Goal: Task Accomplishment & Management: Use online tool/utility

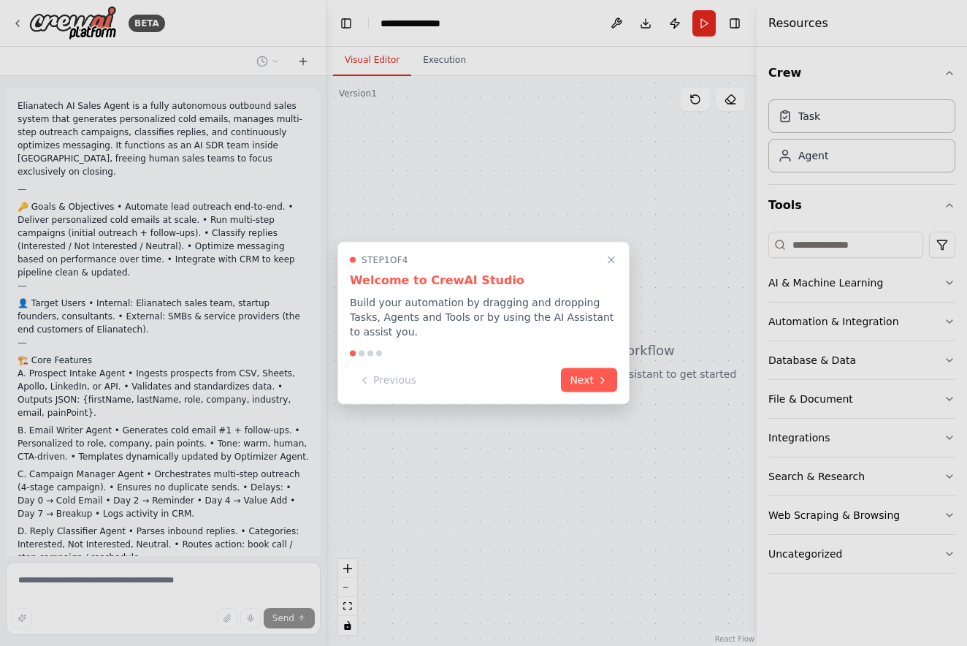
scroll to position [495, 0]
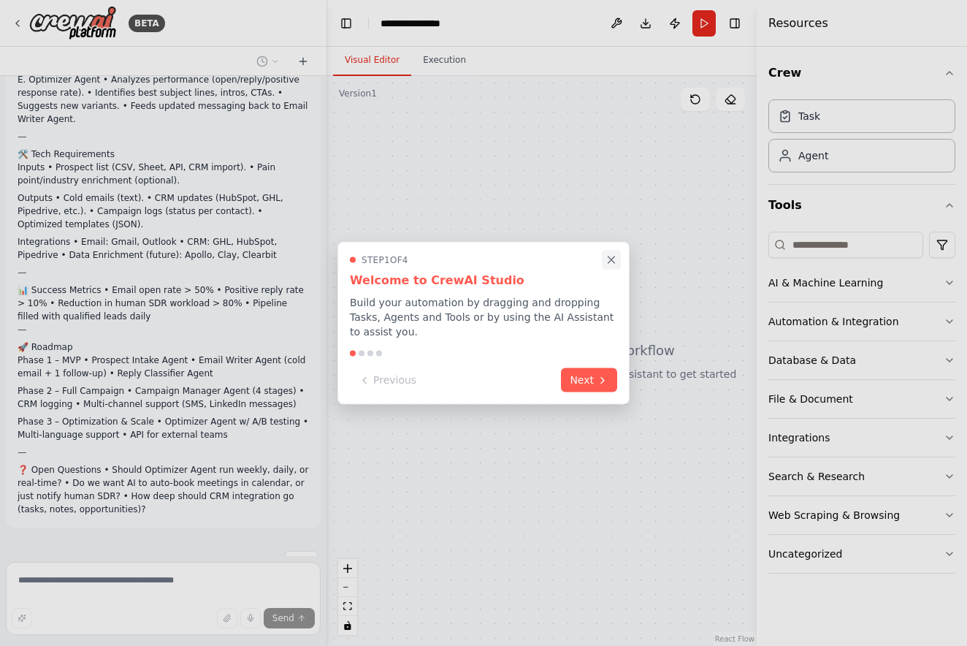
click at [607, 262] on icon "Close walkthrough" at bounding box center [611, 259] width 13 height 13
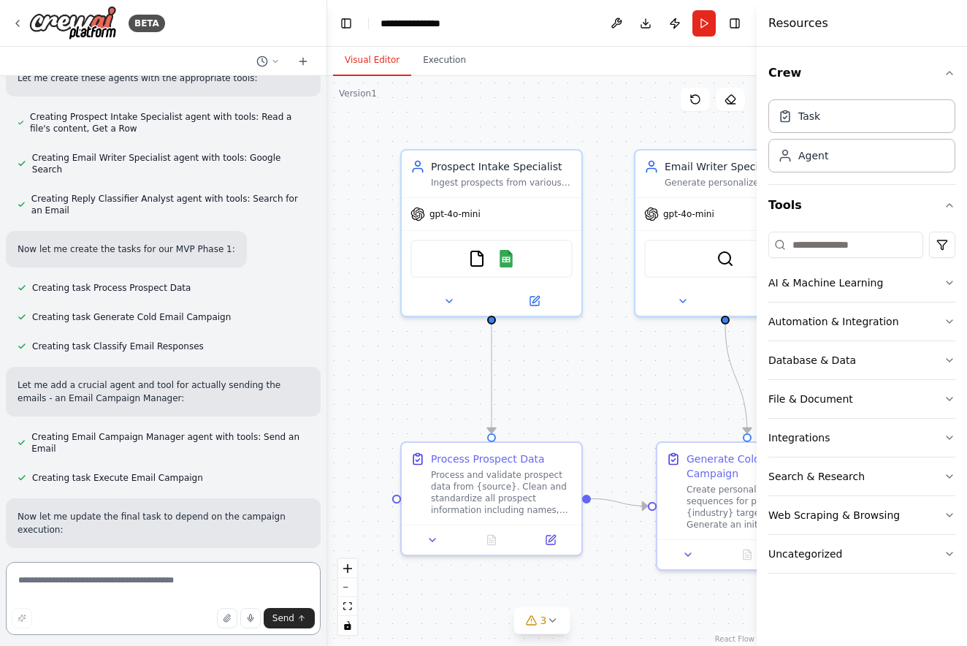
scroll to position [0, 0]
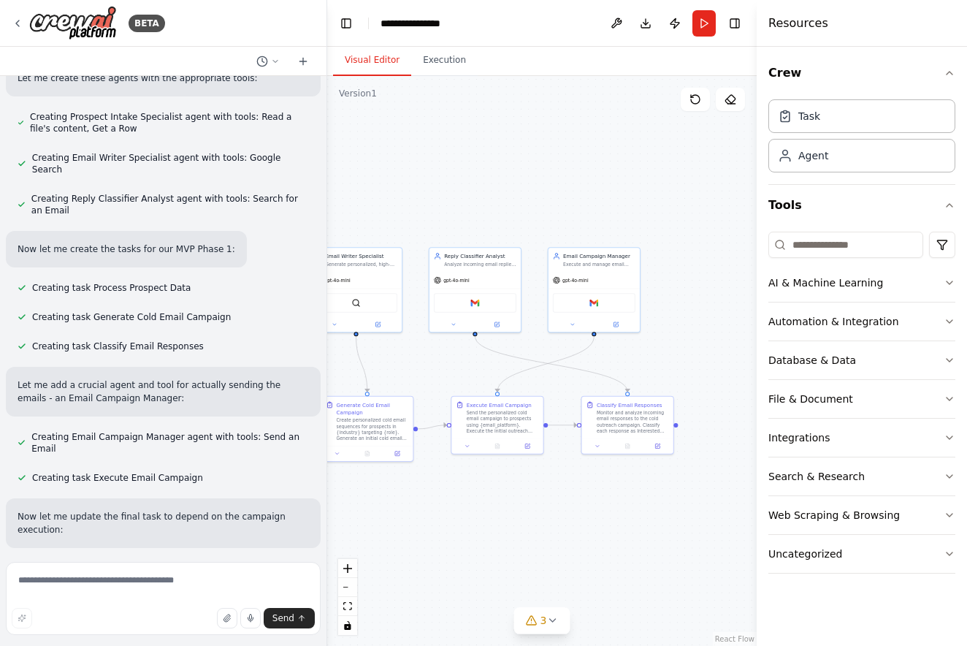
drag, startPoint x: 562, startPoint y: 375, endPoint x: 273, endPoint y: 362, distance: 289.5
click at [273, 362] on div "BETA Elianatech AI Sales Agent is a fully autonomous outbound sales system that…" at bounding box center [483, 323] width 967 height 646
click at [143, 584] on textarea at bounding box center [163, 598] width 315 height 73
click at [778, 29] on h4 "Resources" at bounding box center [798, 24] width 60 height 18
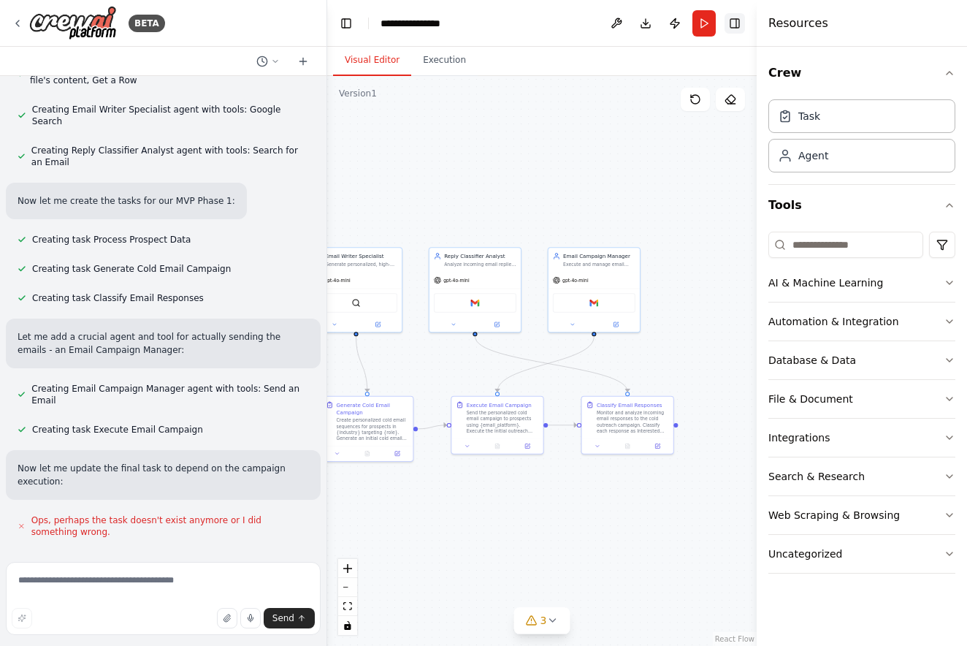
click at [727, 25] on button "Toggle Right Sidebar" at bounding box center [735, 23] width 20 height 20
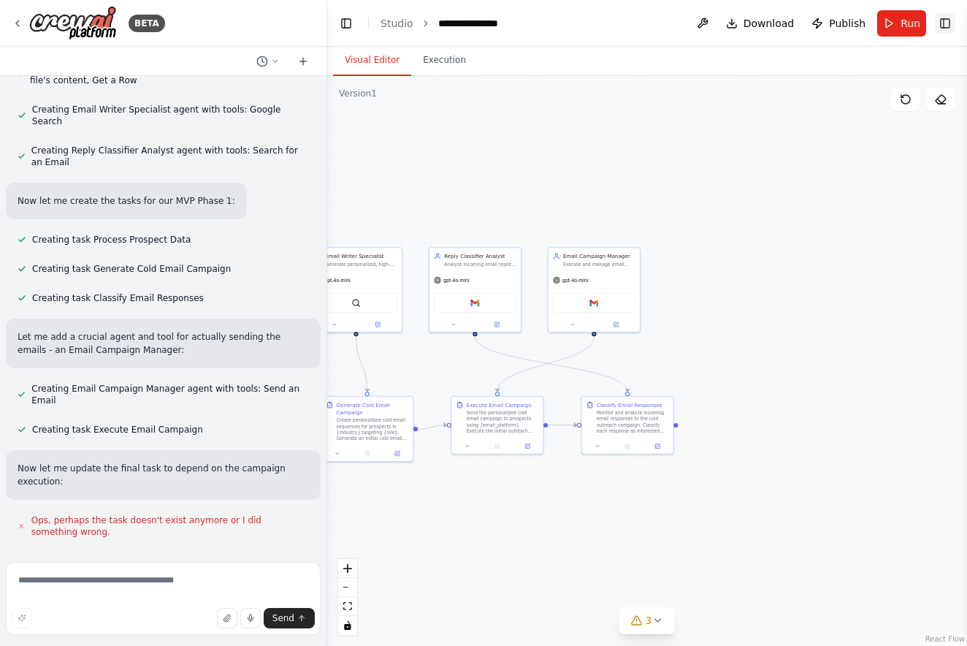
scroll to position [1607, 0]
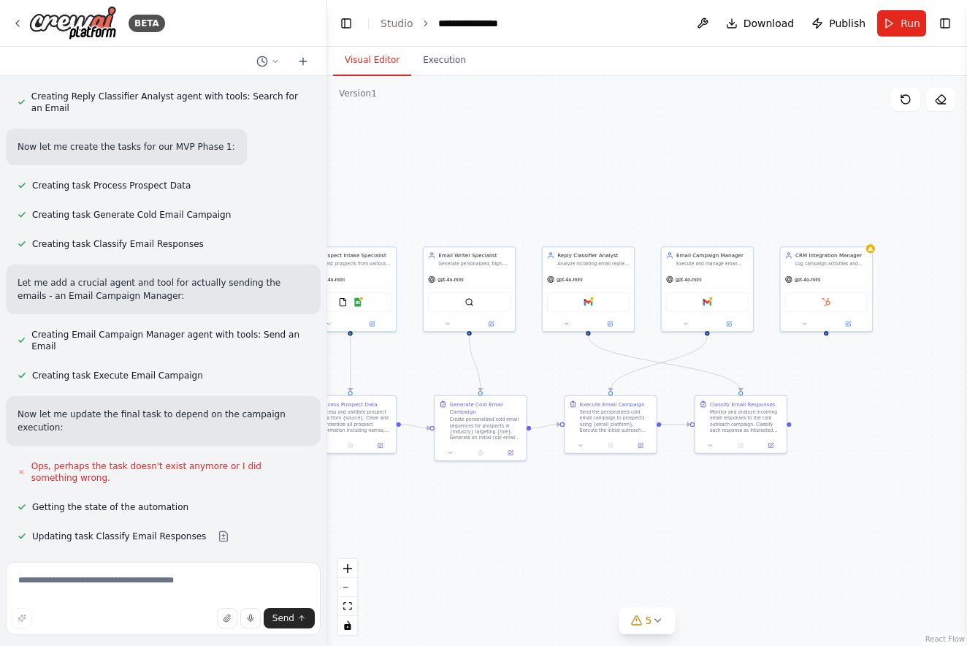
drag, startPoint x: 509, startPoint y: 204, endPoint x: 623, endPoint y: 204, distance: 113.9
click at [622, 203] on div ".deletable-edge-delete-btn { width: 20px; height: 20px; border: 0px solid #ffff…" at bounding box center [647, 361] width 640 height 570
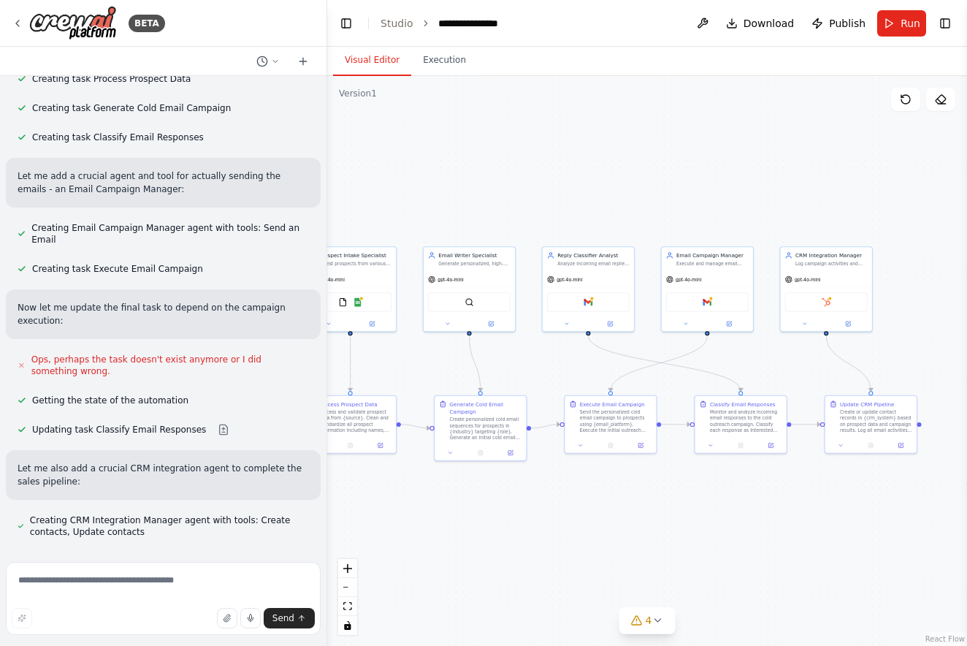
scroll to position [1727, 0]
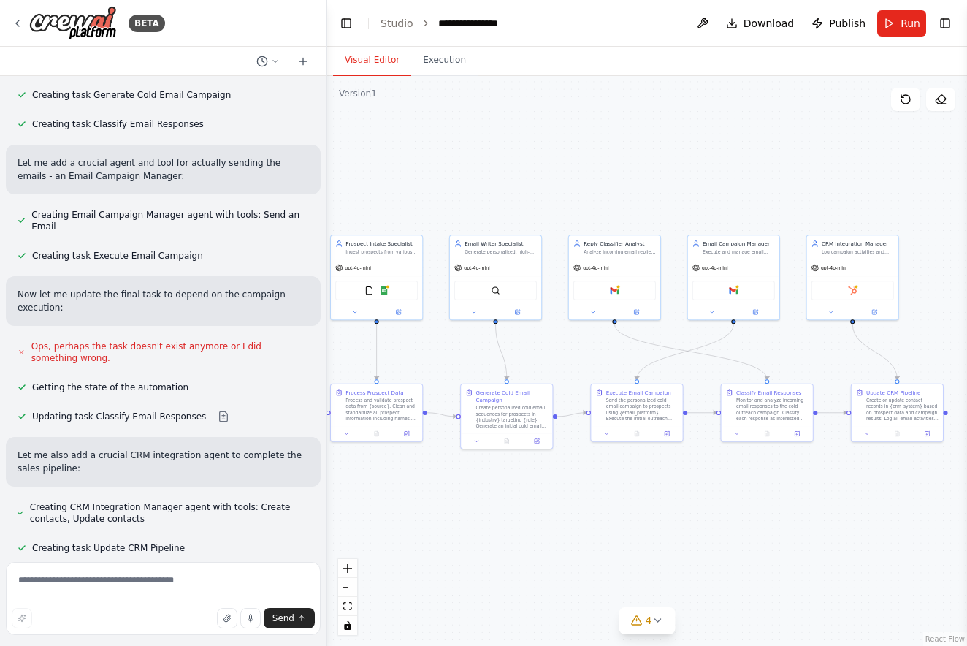
drag, startPoint x: 559, startPoint y: 156, endPoint x: 586, endPoint y: 143, distance: 29.7
click at [586, 143] on div ".deletable-edge-delete-btn { width: 20px; height: 20px; border: 0px solid #ffff…" at bounding box center [647, 361] width 640 height 570
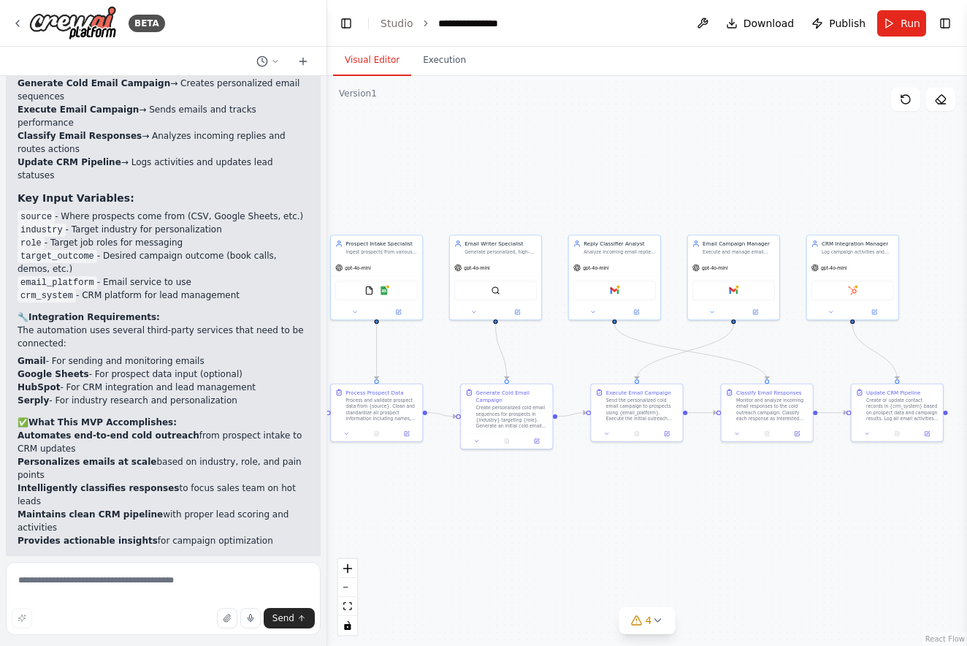
scroll to position [0, 0]
click at [354, 535] on div ".deletable-edge-delete-btn { width: 20px; height: 20px; border: 0px solid #ffff…" at bounding box center [647, 361] width 640 height 570
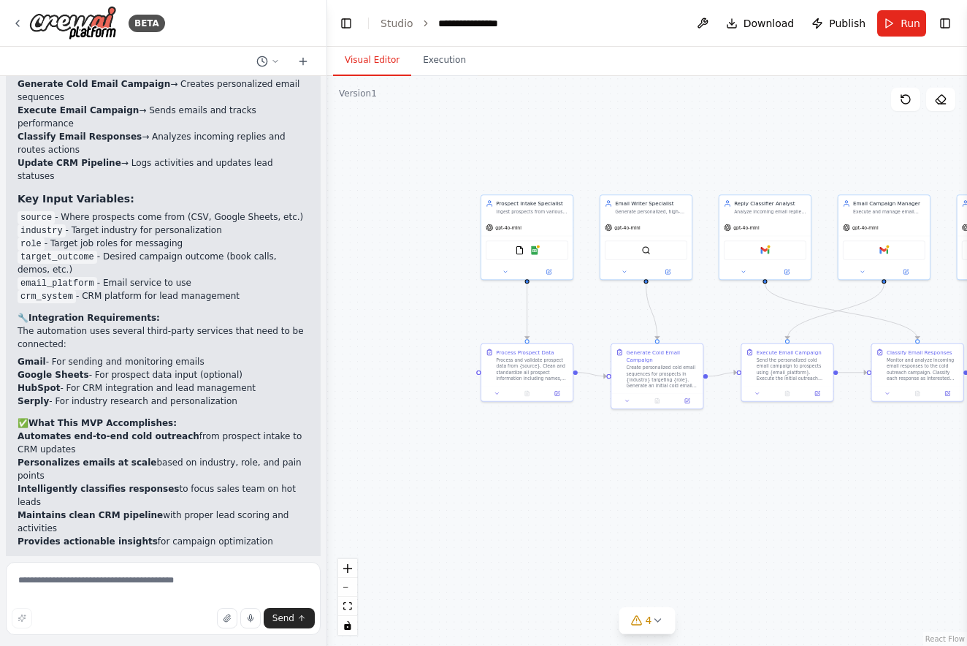
drag, startPoint x: 372, startPoint y: 528, endPoint x: 523, endPoint y: 489, distance: 155.5
click at [523, 489] on div ".deletable-edge-delete-btn { width: 20px; height: 20px; border: 0px solid #ffff…" at bounding box center [647, 361] width 640 height 570
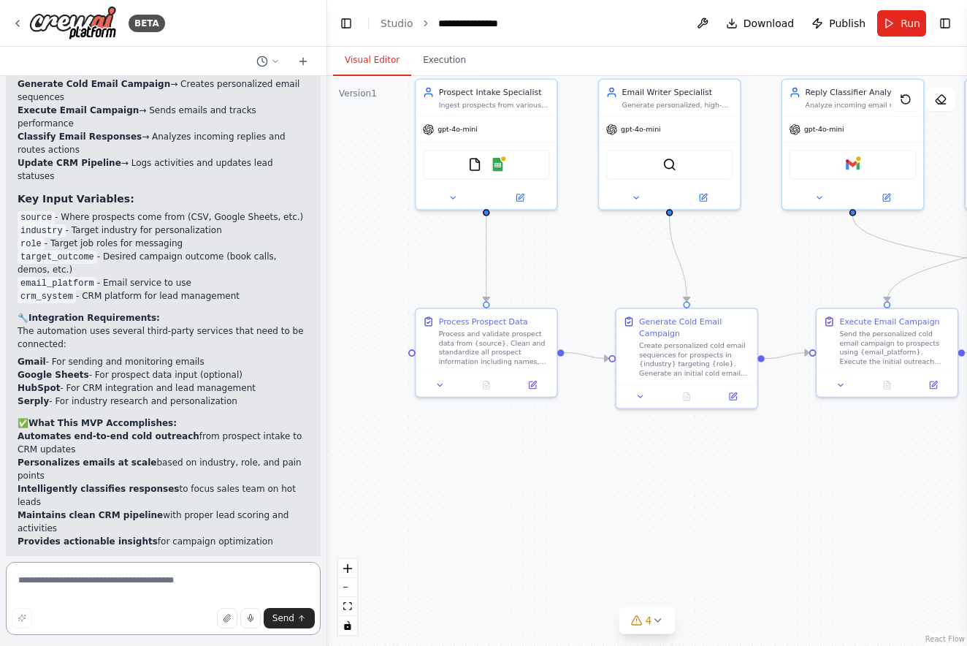
click at [184, 575] on textarea at bounding box center [163, 598] width 315 height 73
type textarea "**********"
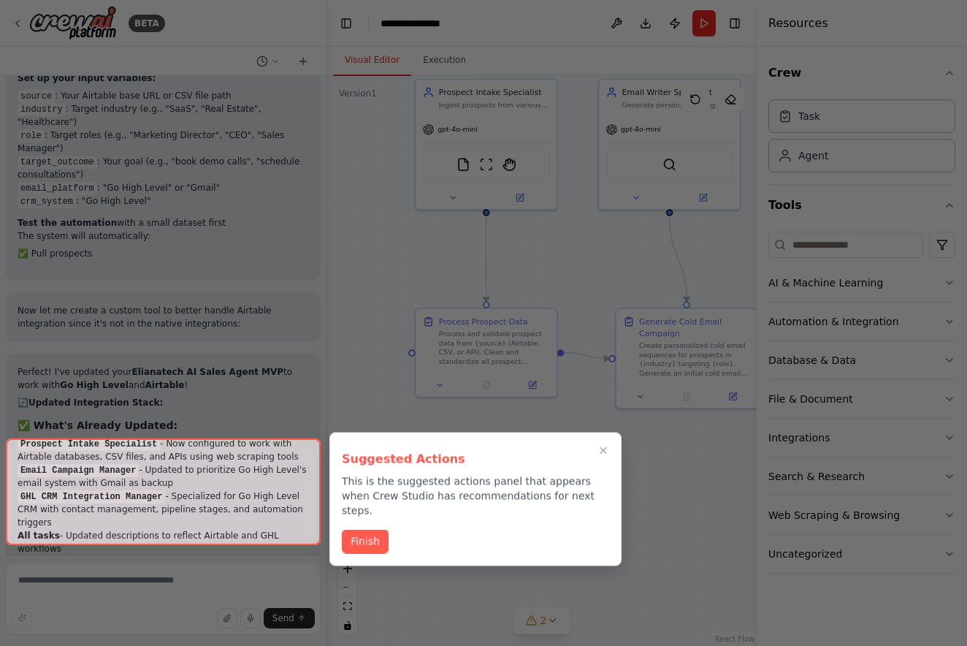
click at [226, 524] on div at bounding box center [163, 491] width 315 height 107
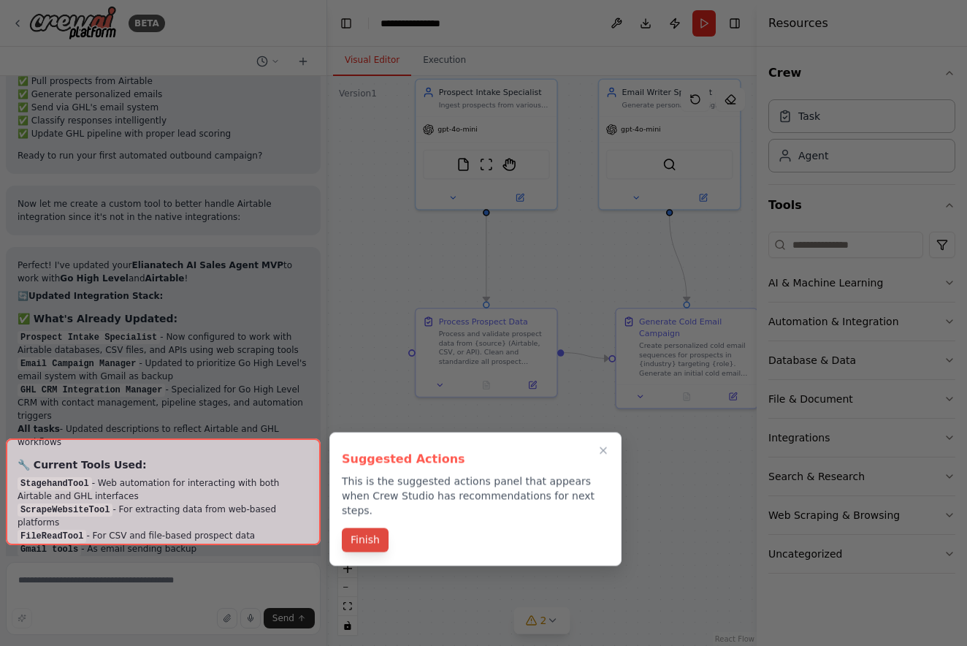
click at [359, 528] on button "Finish" at bounding box center [365, 540] width 47 height 24
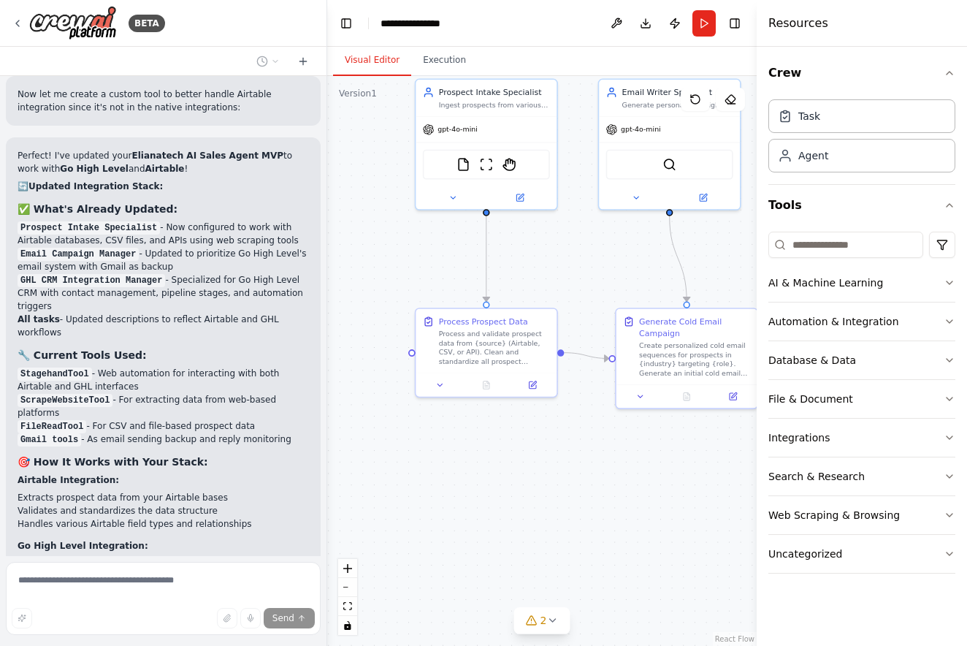
scroll to position [5127, 0]
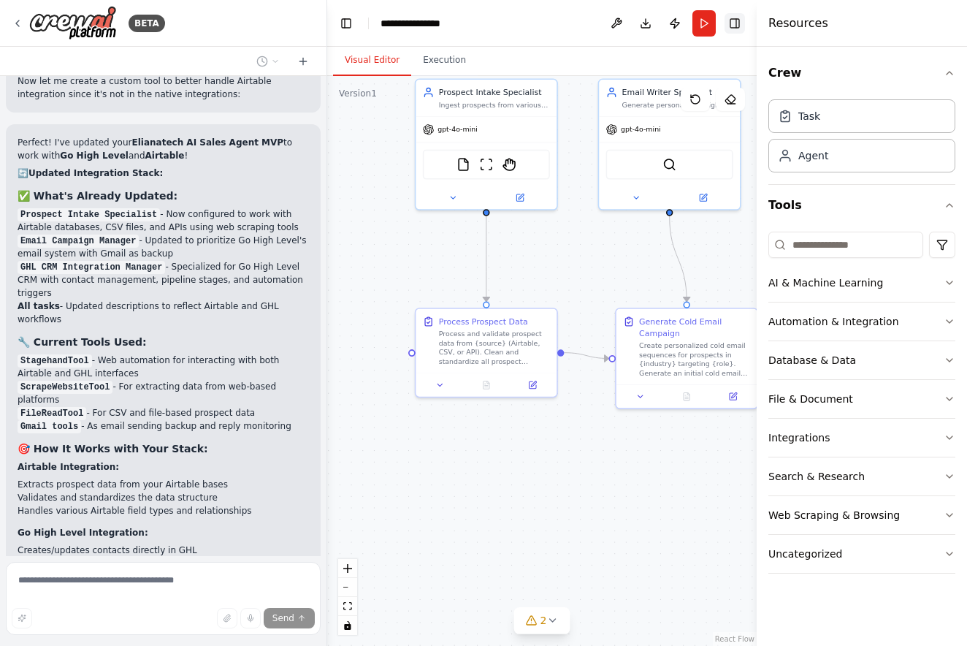
click at [737, 28] on button "Toggle Right Sidebar" at bounding box center [735, 23] width 20 height 20
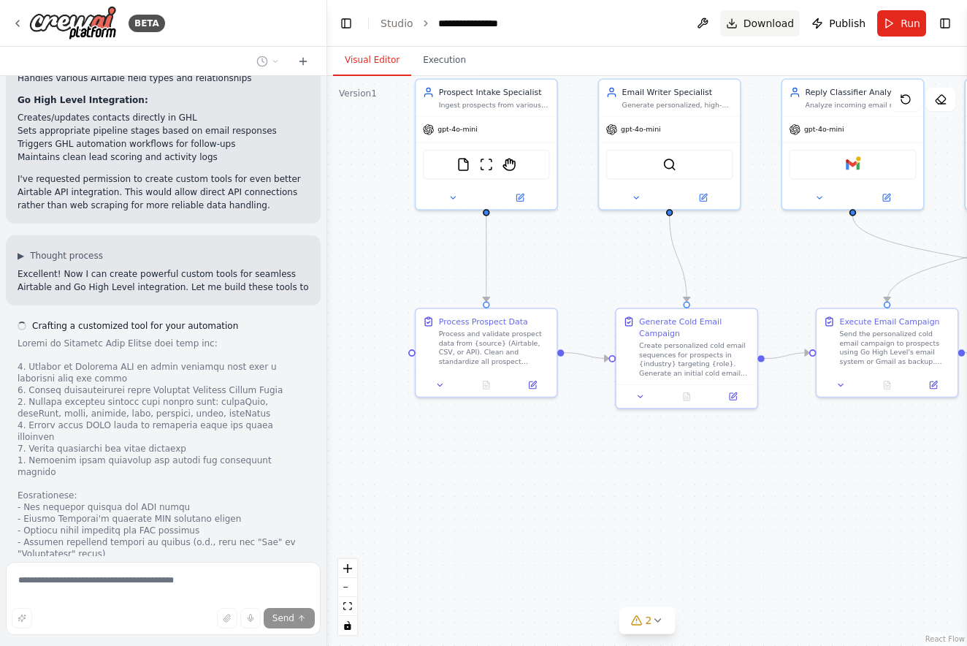
scroll to position [5573, 0]
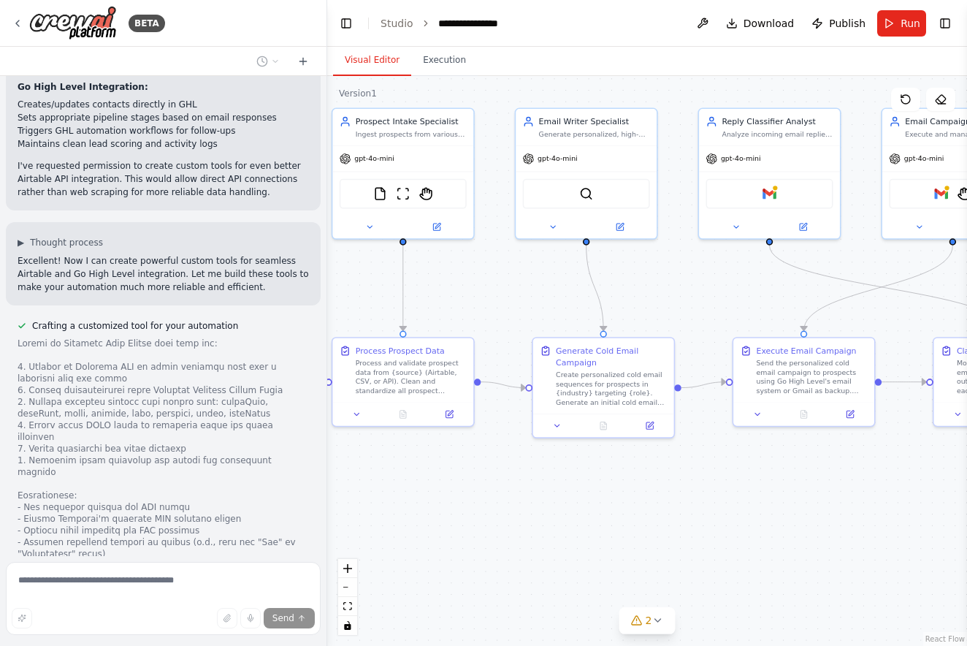
drag, startPoint x: 743, startPoint y: 261, endPoint x: 657, endPoint y: 302, distance: 95.7
click at [657, 302] on div ".deletable-edge-delete-btn { width: 20px; height: 20px; border: 0px solid #ffff…" at bounding box center [647, 361] width 640 height 570
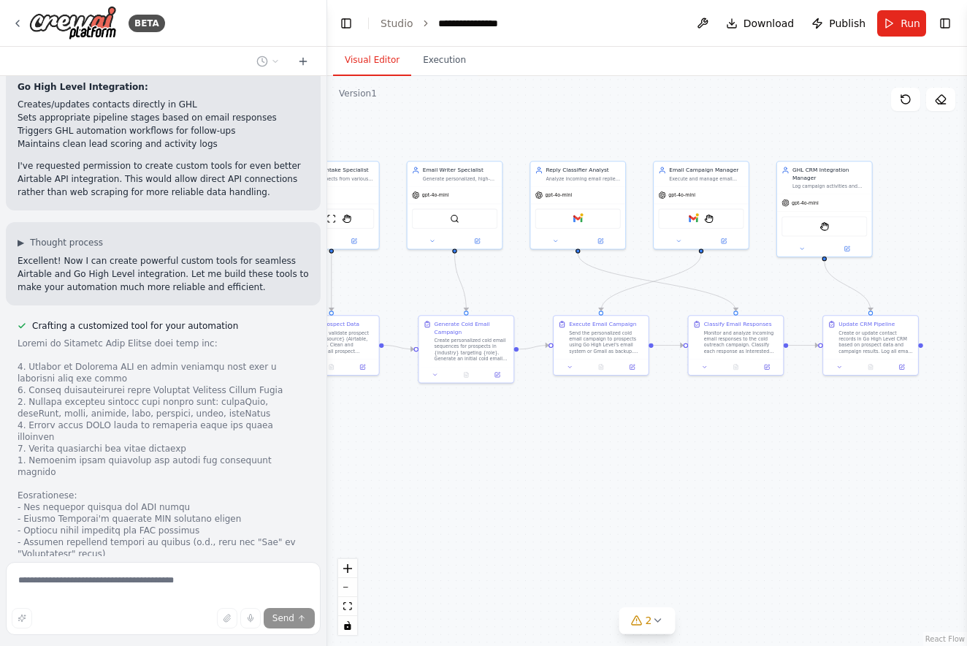
drag, startPoint x: 657, startPoint y: 302, endPoint x: 504, endPoint y: 283, distance: 153.8
click at [504, 283] on div ".deletable-edge-delete-btn { width: 20px; height: 20px; border: 0px solid #ffff…" at bounding box center [647, 361] width 640 height 570
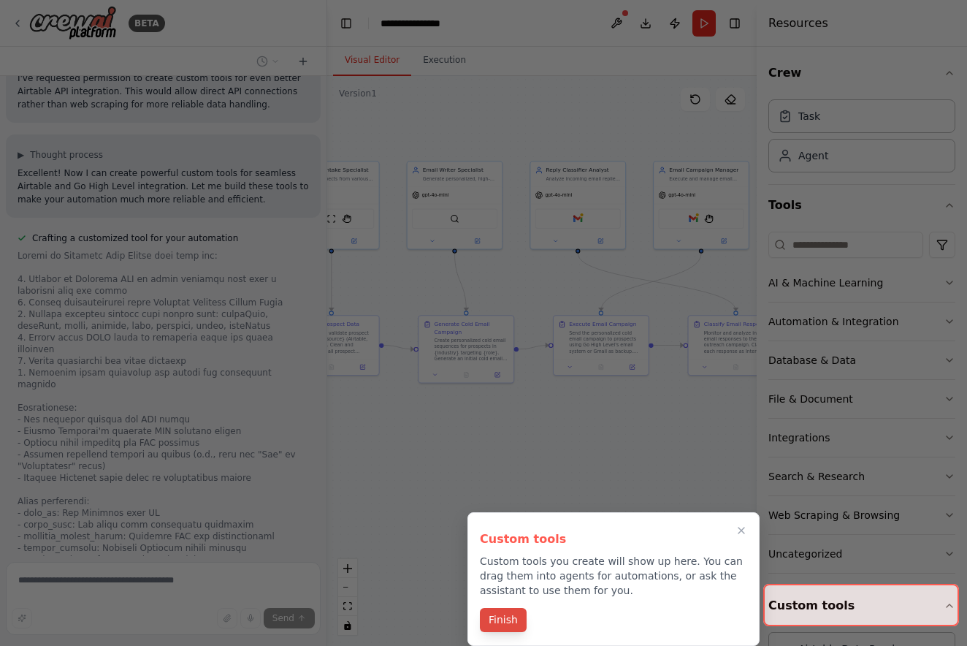
click at [491, 618] on button "Finish" at bounding box center [503, 620] width 47 height 24
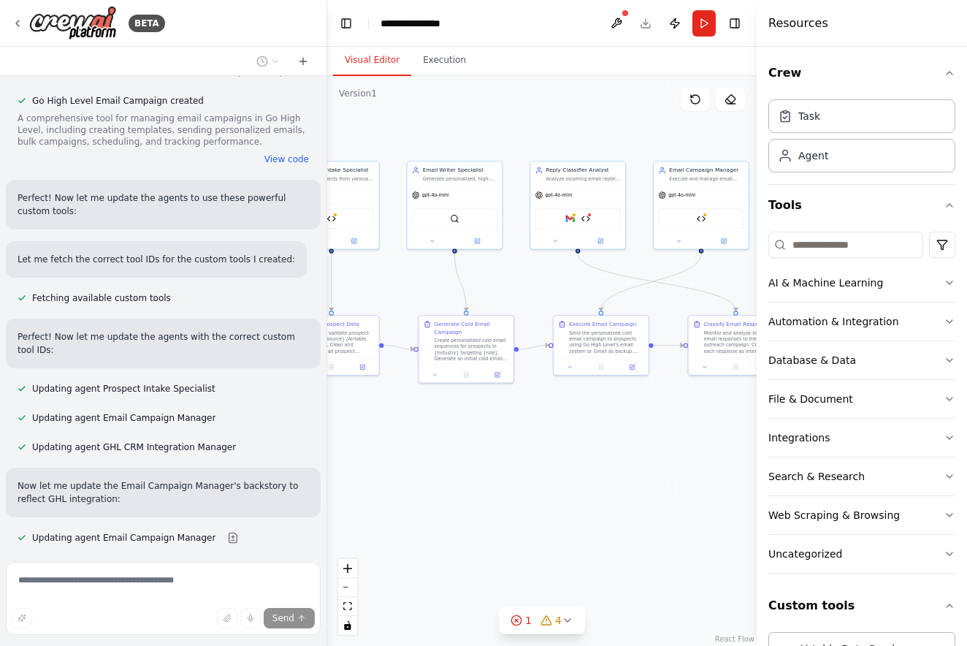
scroll to position [7593, 0]
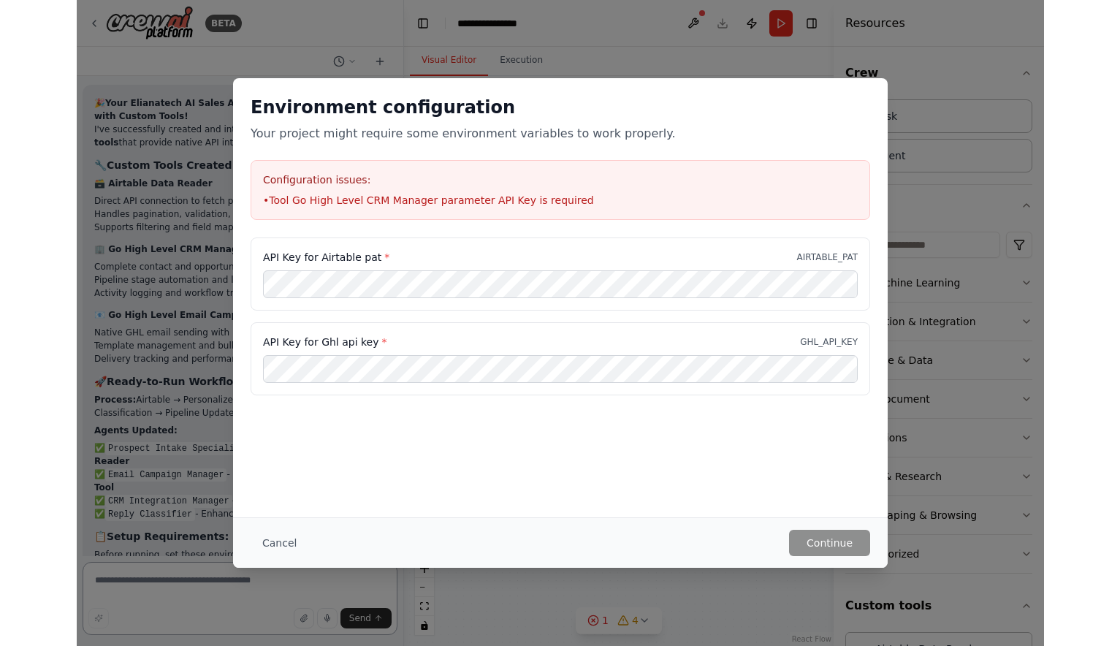
scroll to position [8133, 0]
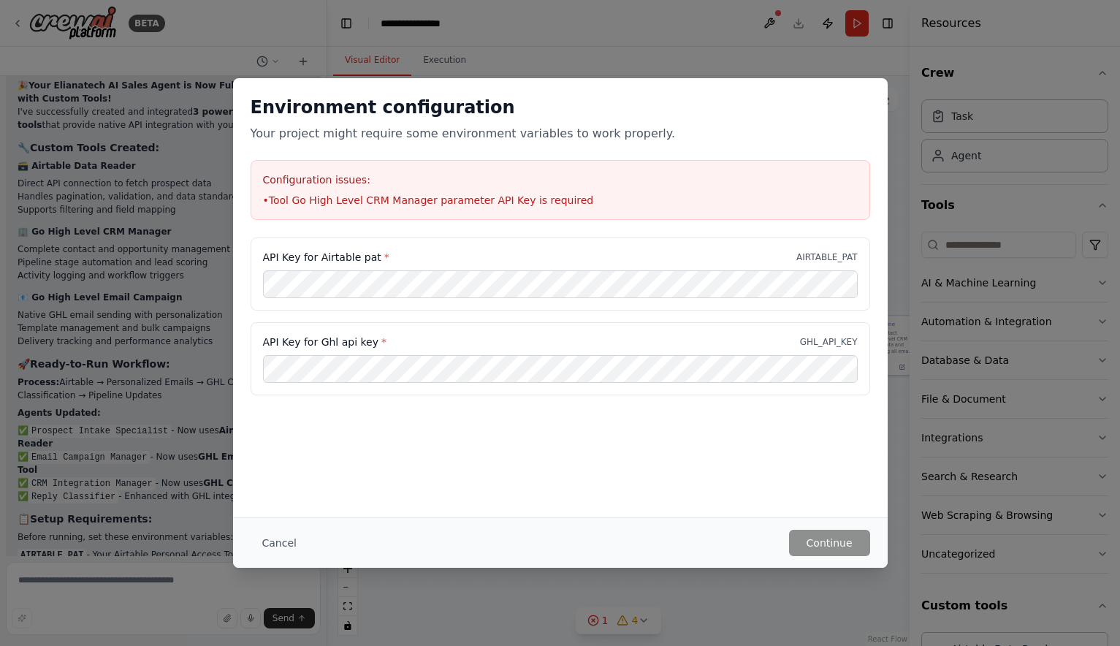
click at [506, 299] on div "API Key for Airtable pat * AIRTABLE_PAT" at bounding box center [560, 273] width 619 height 73
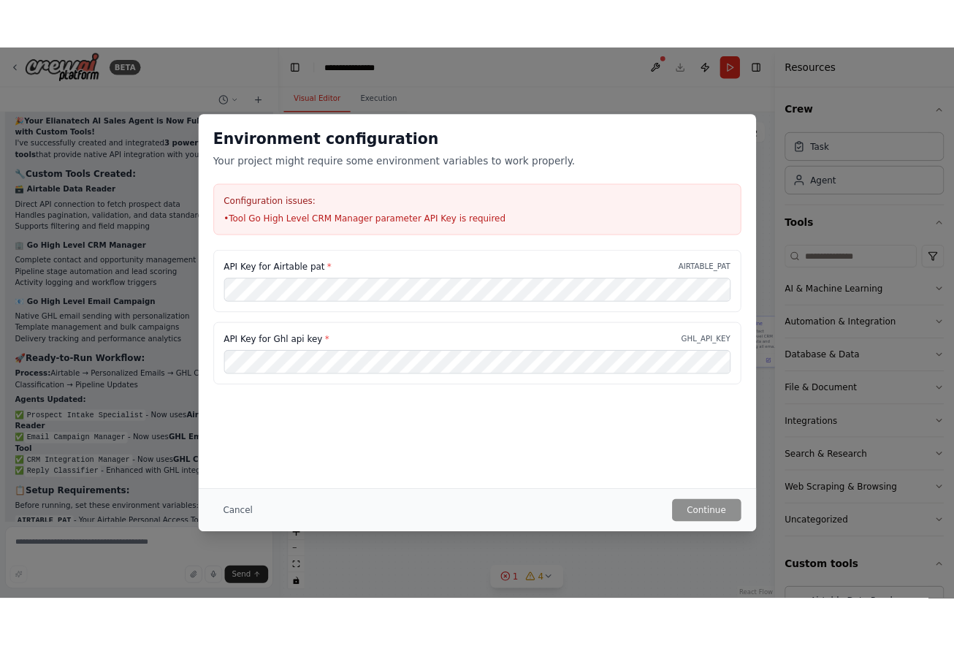
scroll to position [7528, 0]
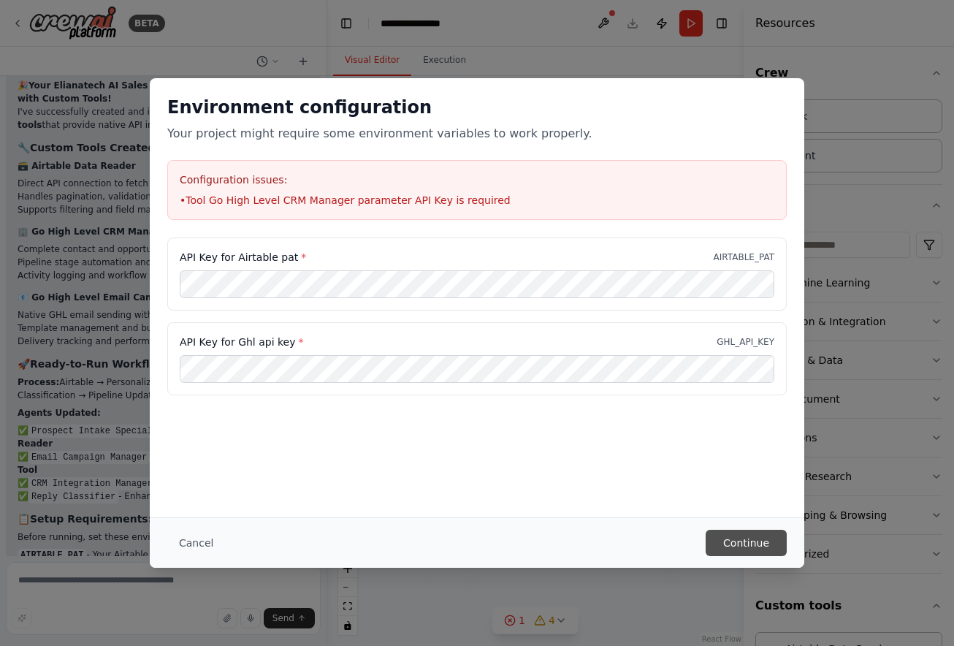
click at [774, 541] on button "Continue" at bounding box center [746, 543] width 81 height 26
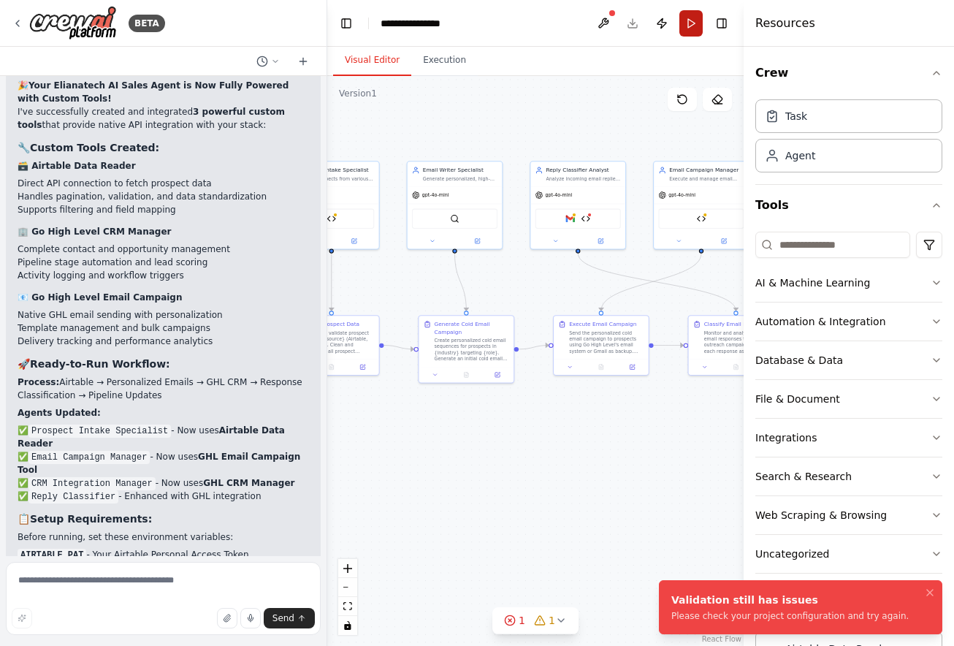
click at [696, 27] on button "Run" at bounding box center [690, 23] width 23 height 26
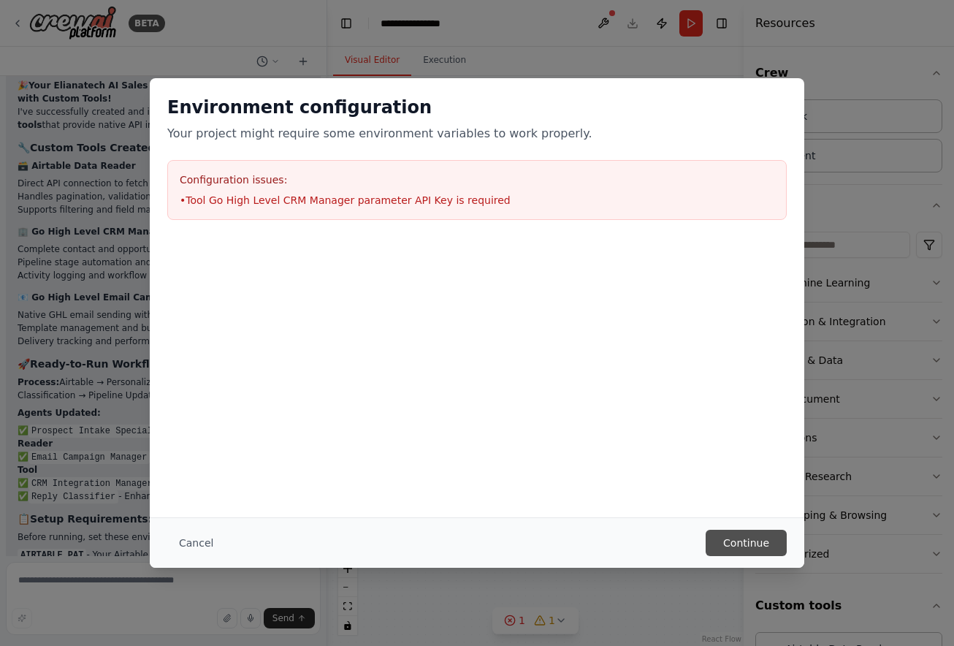
click at [745, 542] on button "Continue" at bounding box center [746, 543] width 81 height 26
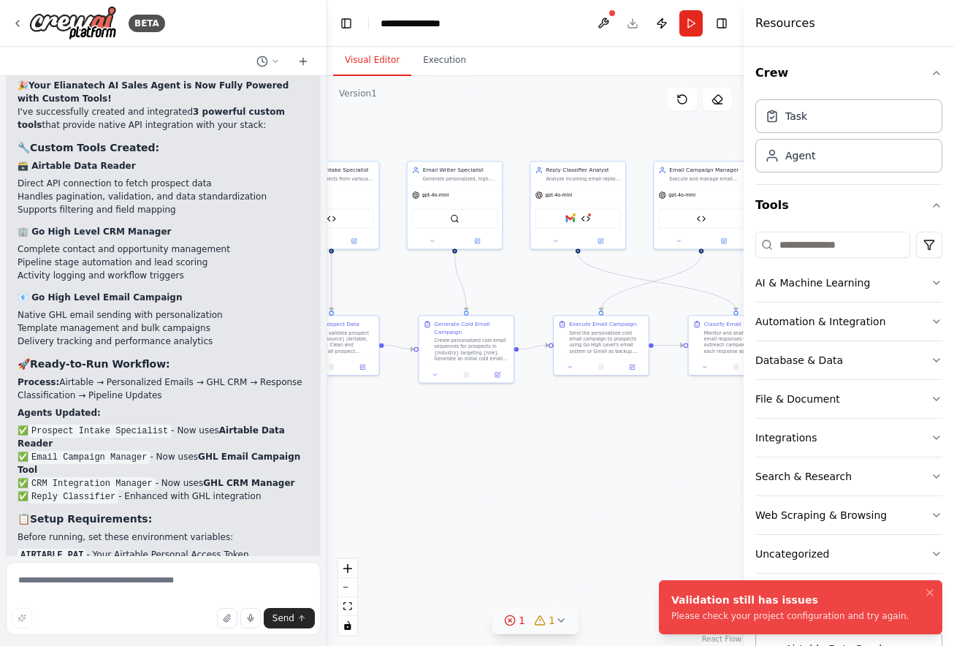
click at [538, 629] on button "1 1" at bounding box center [535, 620] width 86 height 27
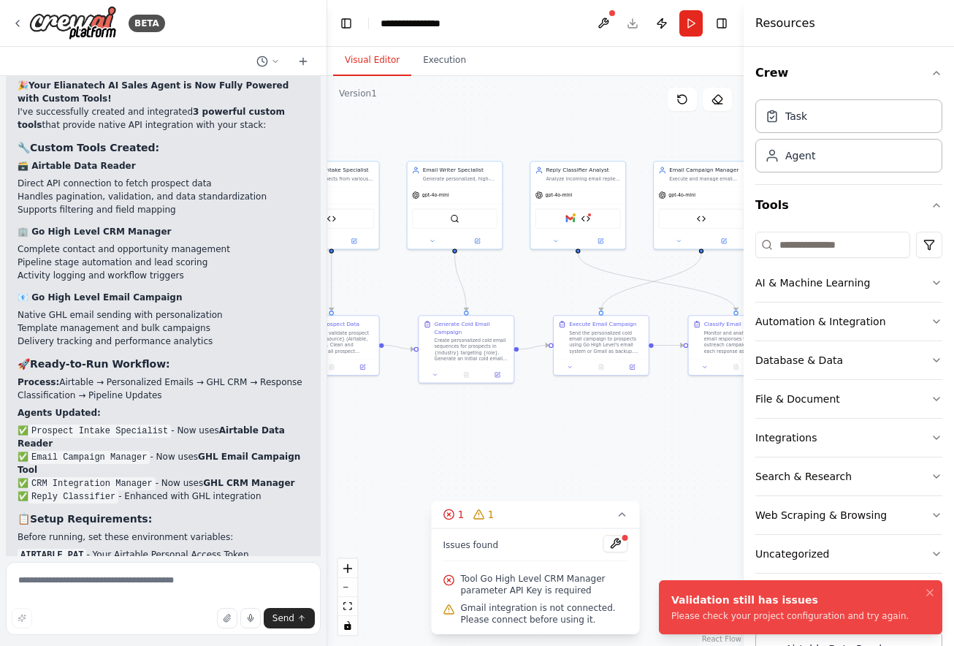
click at [505, 584] on span "Tool Go High Level CRM Manager parameter API Key is required" at bounding box center [544, 584] width 167 height 23
click at [611, 546] on button at bounding box center [615, 544] width 25 height 18
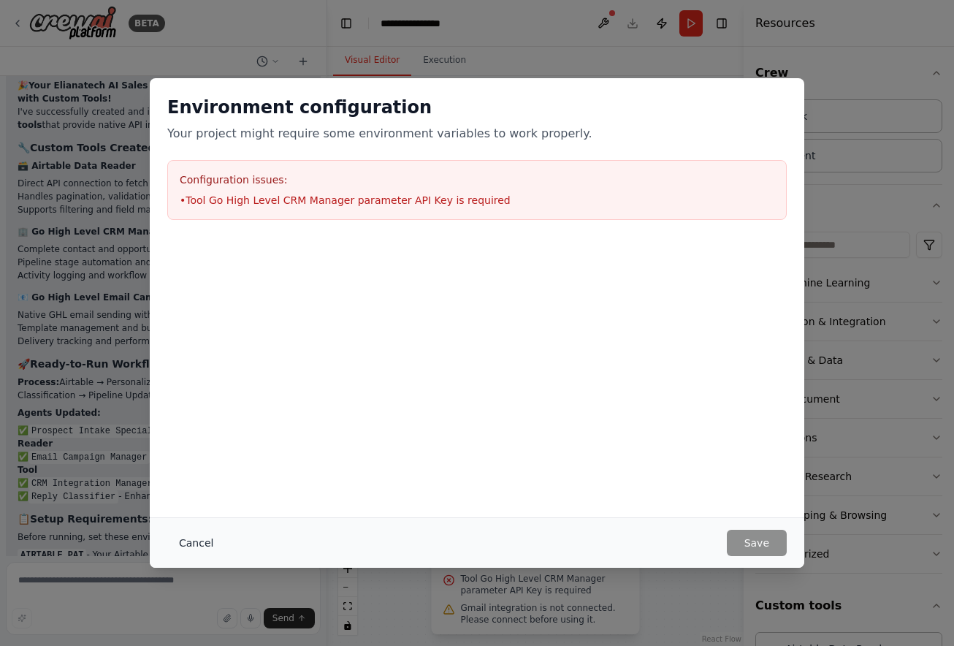
click at [179, 535] on button "Cancel" at bounding box center [196, 543] width 58 height 26
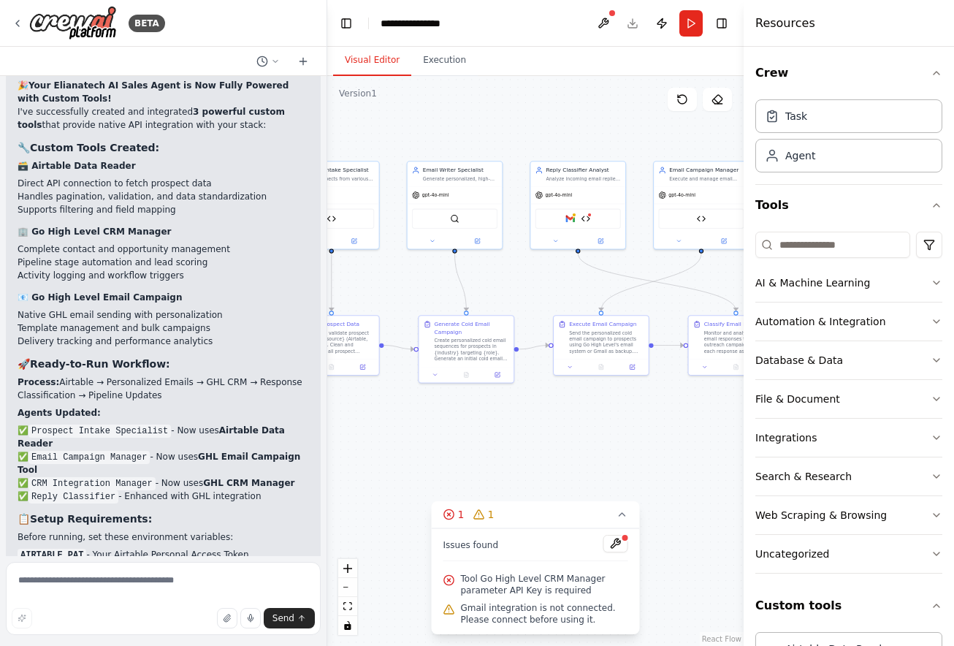
scroll to position [0, 0]
click at [603, 619] on span "Gmail integration is not connected. Please connect before using it." at bounding box center [544, 613] width 167 height 23
click at [626, 497] on div ".deletable-edge-delete-btn { width: 20px; height: 20px; border: 0px solid #ffff…" at bounding box center [535, 361] width 416 height 570
click at [730, 32] on button "Toggle Right Sidebar" at bounding box center [721, 23] width 20 height 20
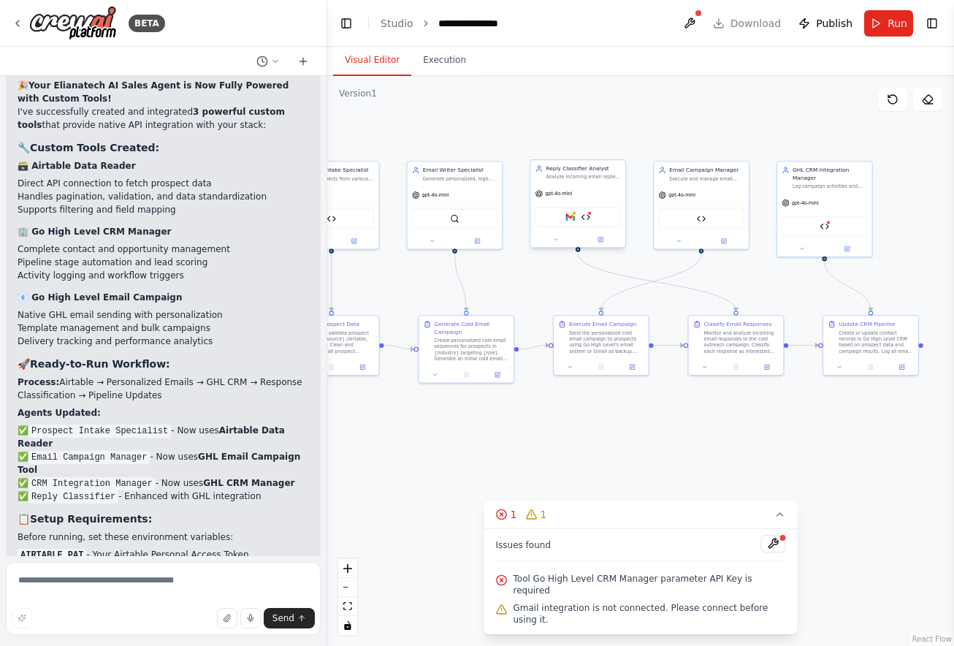
click at [558, 219] on div "Gmail Go High Level CRM Manager" at bounding box center [577, 217] width 85 height 20
click at [585, 218] on img at bounding box center [585, 217] width 9 height 9
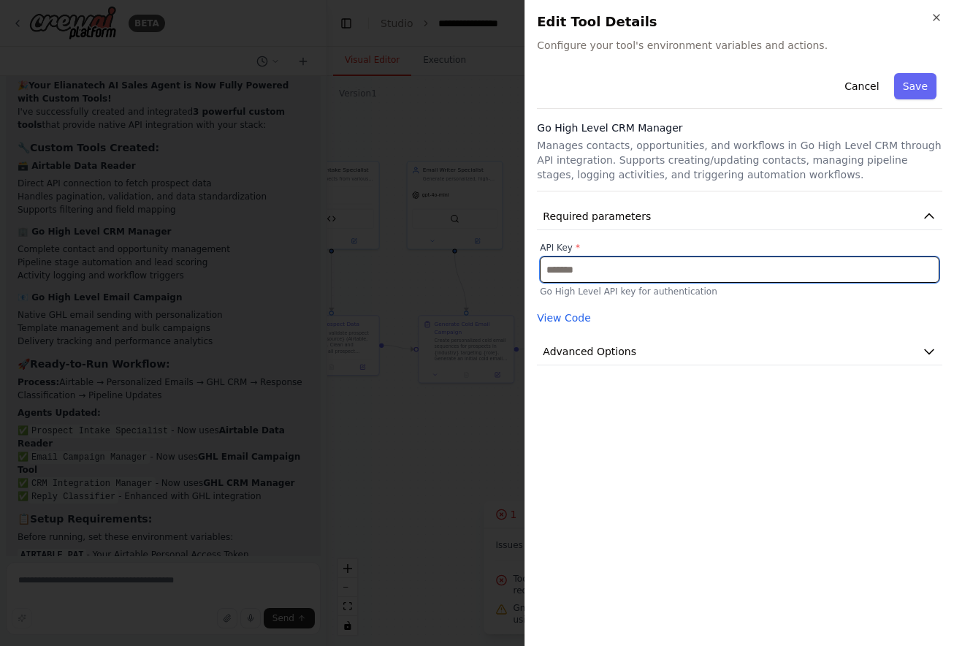
click at [570, 261] on input "text" at bounding box center [740, 269] width 400 height 26
paste input "**********"
type input "**********"
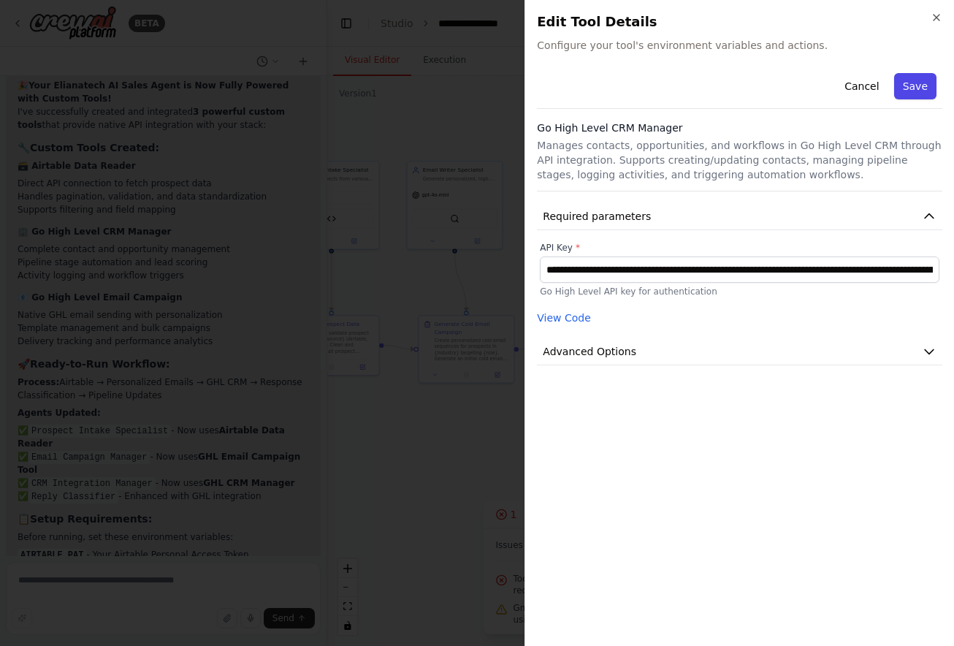
click at [925, 90] on button "Save" at bounding box center [915, 86] width 42 height 26
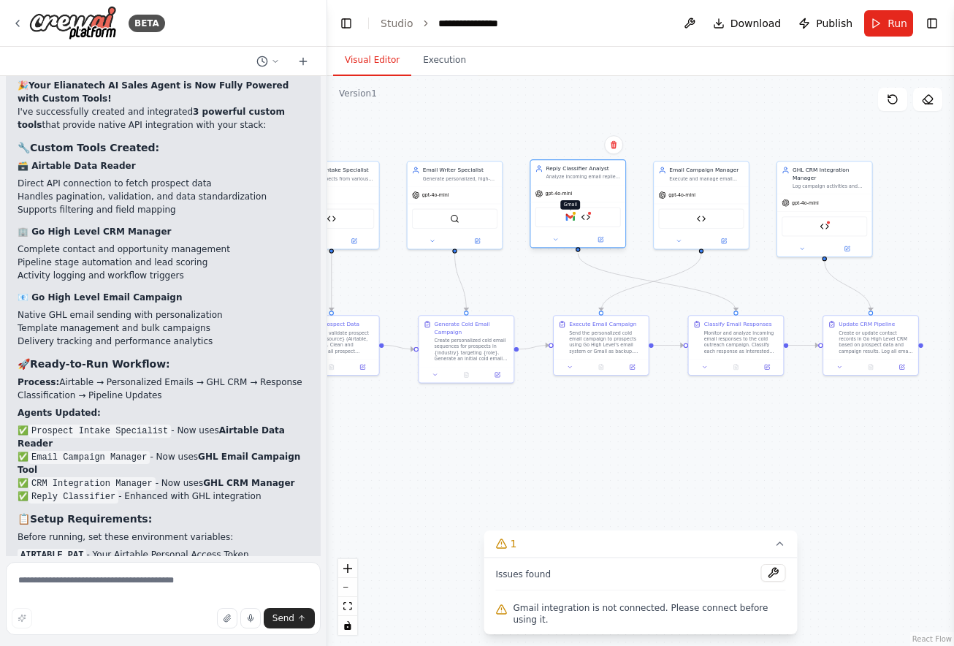
click at [573, 217] on img at bounding box center [569, 217] width 9 height 9
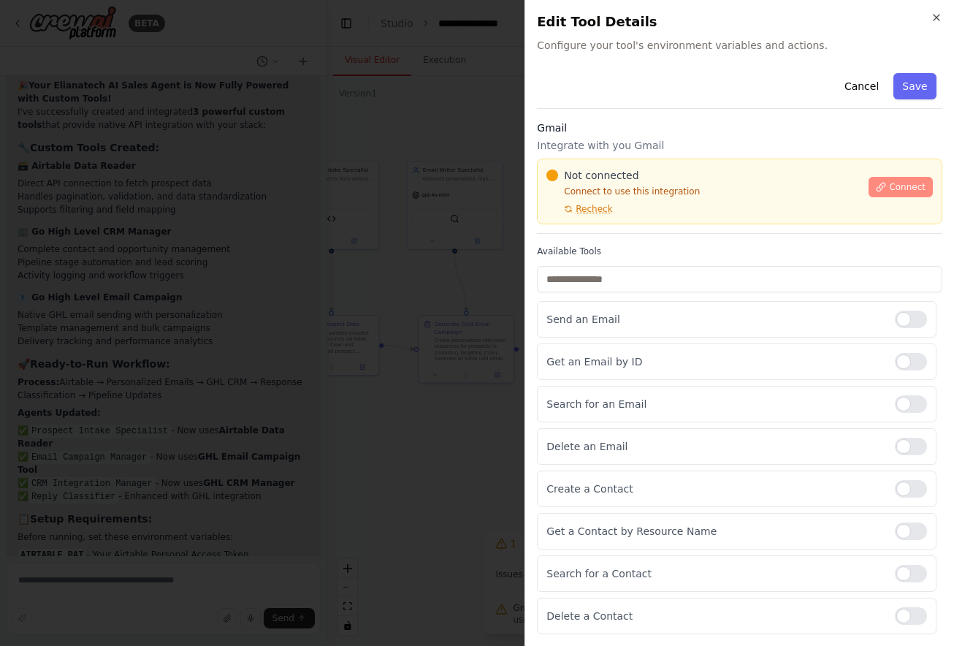
click at [890, 183] on span "Connect" at bounding box center [907, 187] width 37 height 12
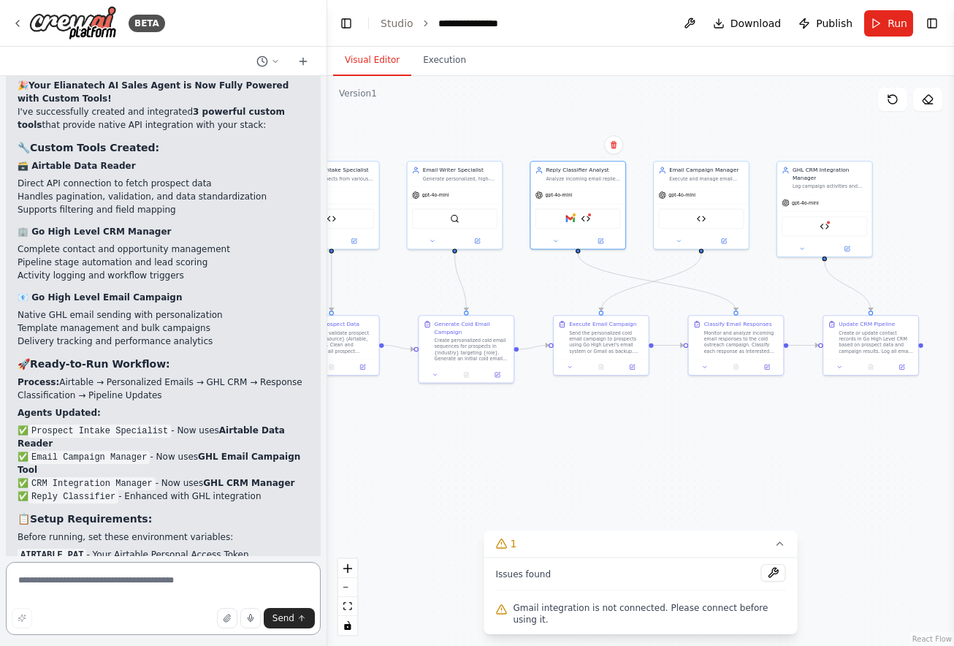
click at [133, 586] on textarea at bounding box center [163, 598] width 315 height 73
type textarea "*"
type textarea "**********"
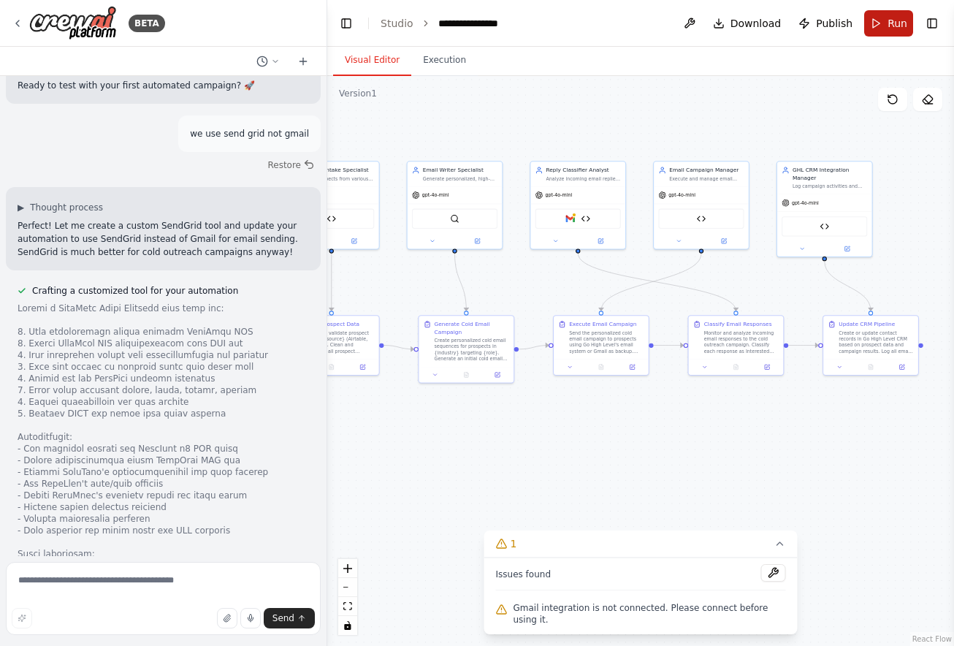
click at [896, 31] on button "Run" at bounding box center [888, 23] width 49 height 26
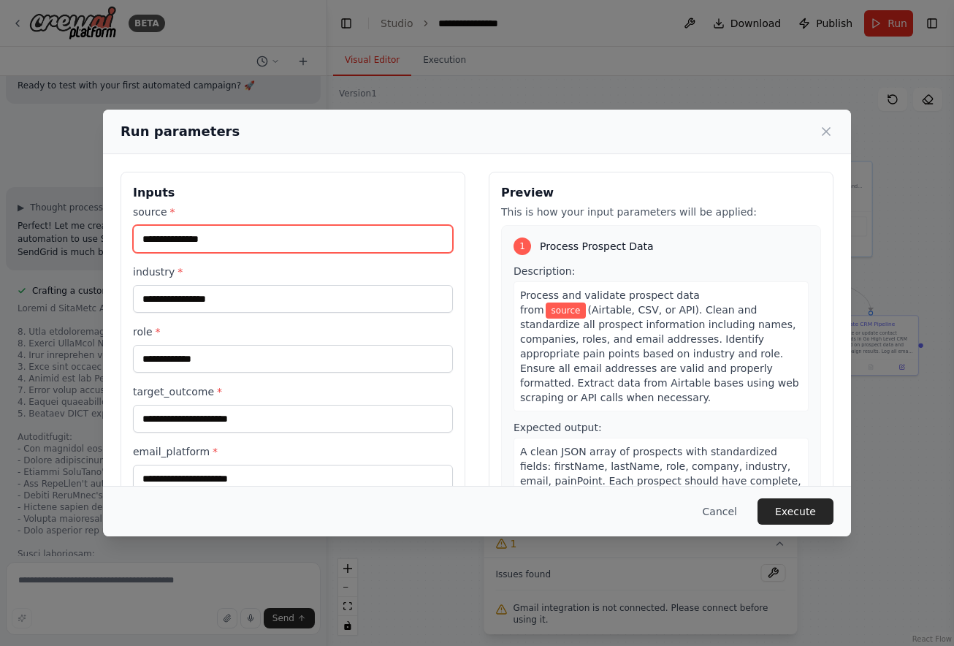
click at [314, 232] on input "source *" at bounding box center [293, 239] width 320 height 28
type input "********"
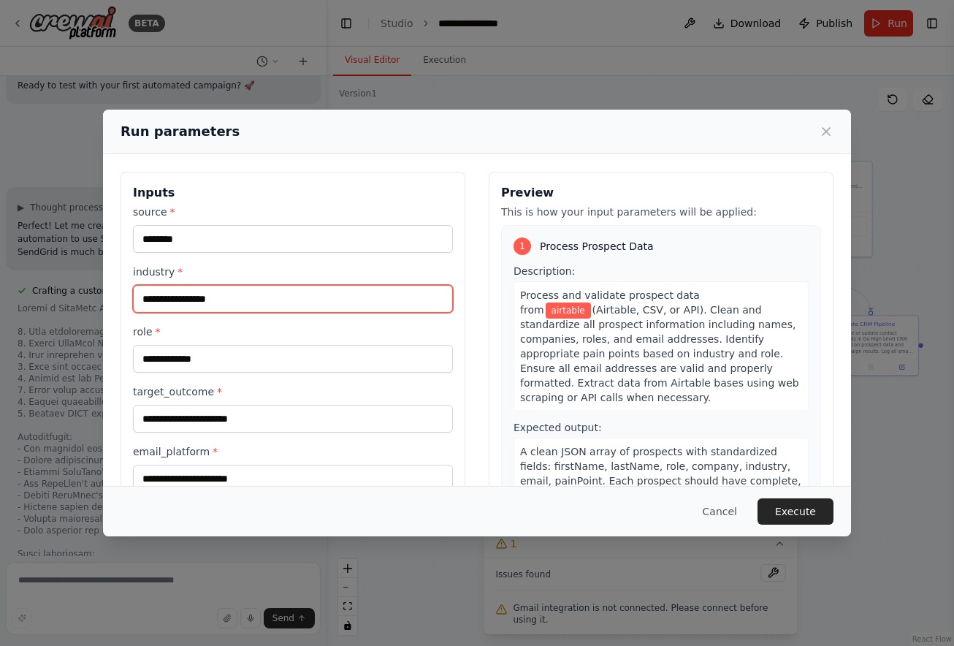
click at [172, 302] on input "industry *" at bounding box center [293, 299] width 320 height 28
type input "**********"
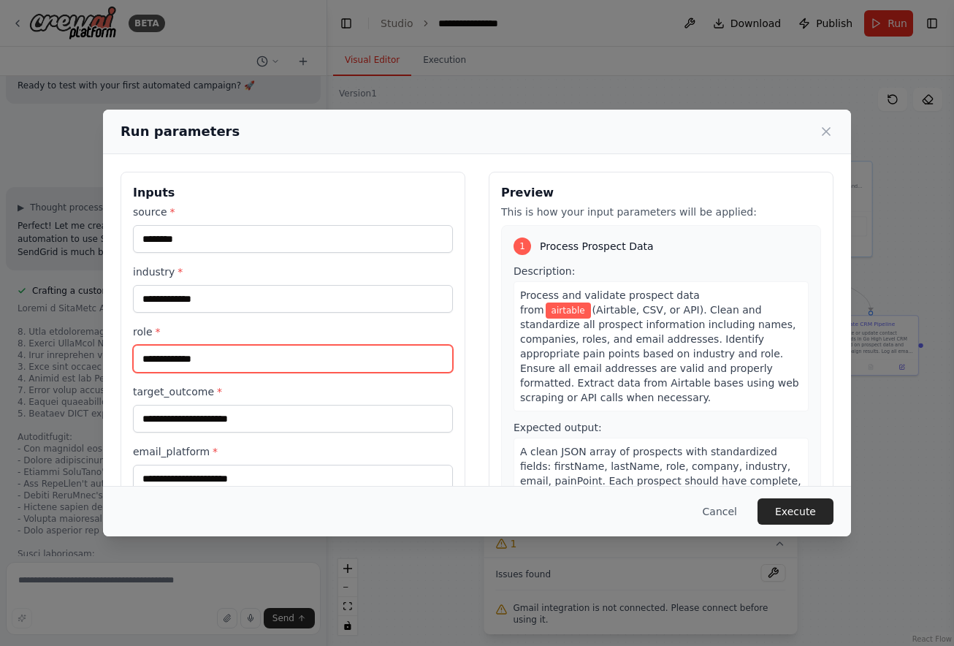
click at [172, 364] on input "role *" at bounding box center [293, 359] width 320 height 28
type input "*****"
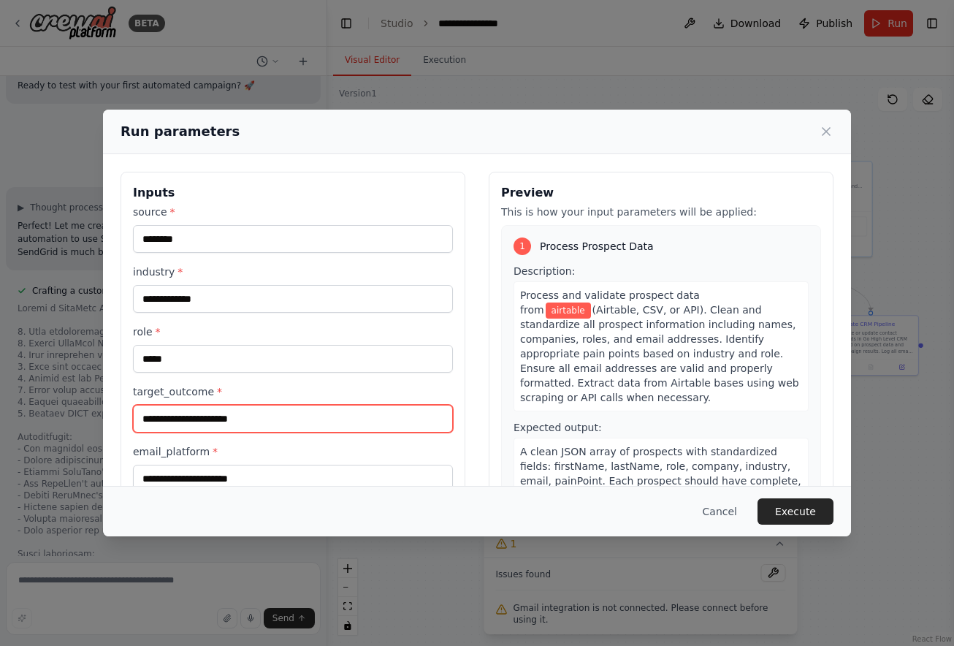
click at [198, 416] on input "target_outcome *" at bounding box center [293, 419] width 320 height 28
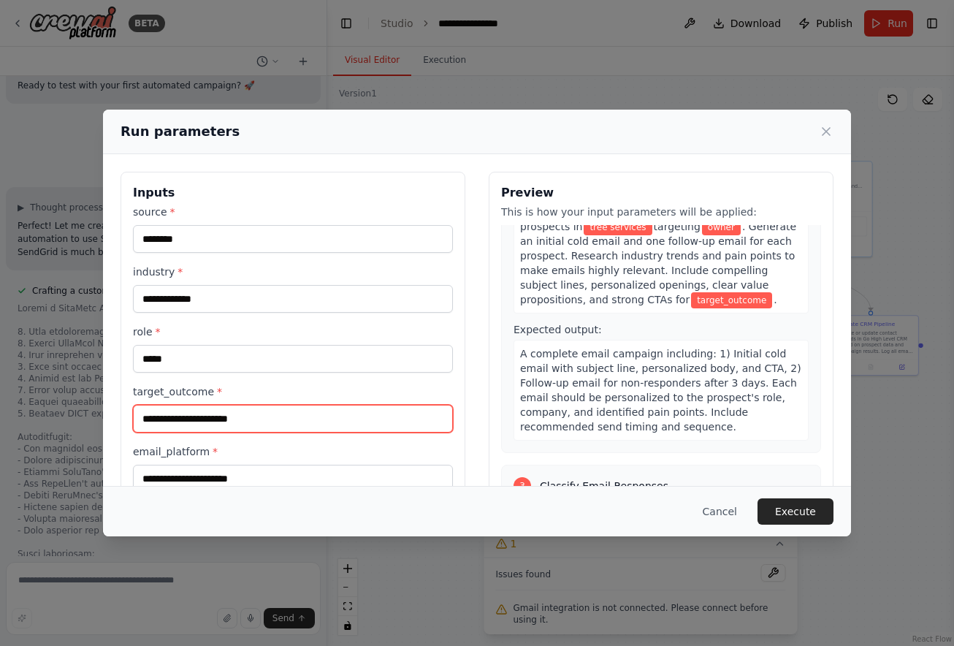
scroll to position [379, 0]
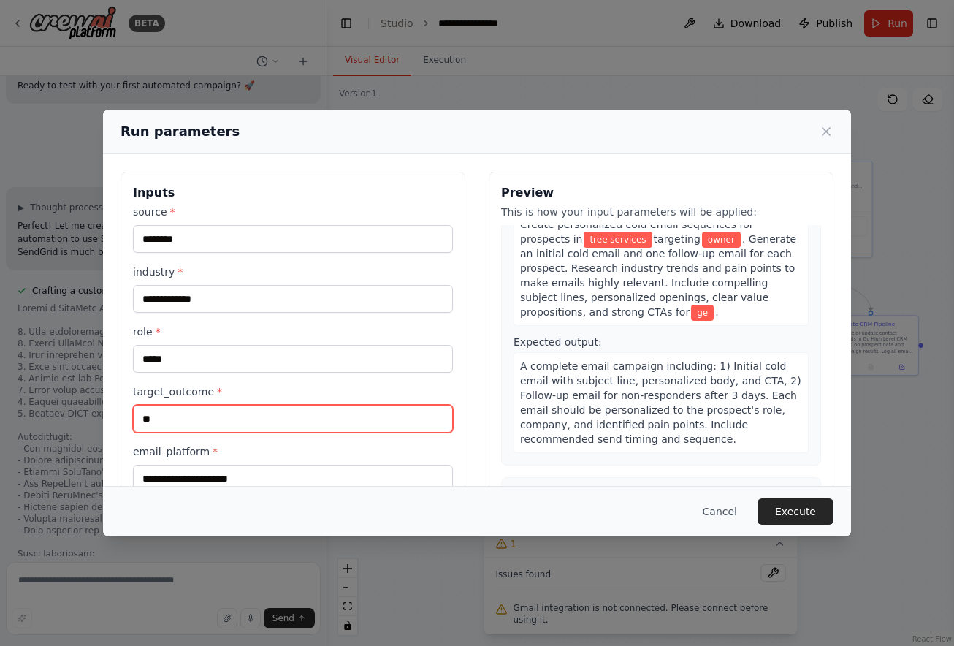
type input "*"
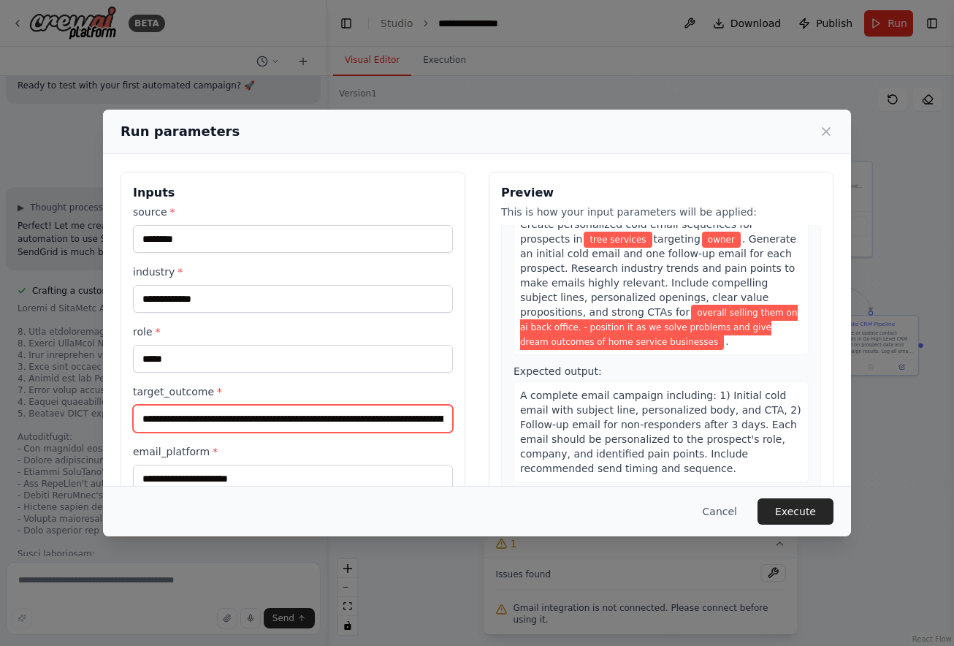
type input "**********"
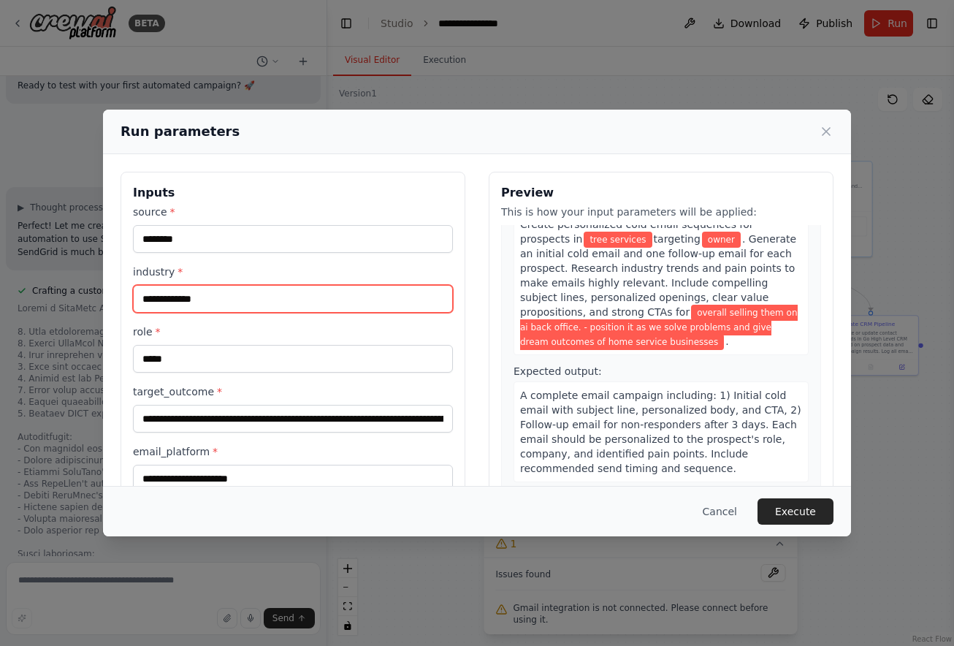
click at [226, 304] on input "**********" at bounding box center [293, 299] width 320 height 28
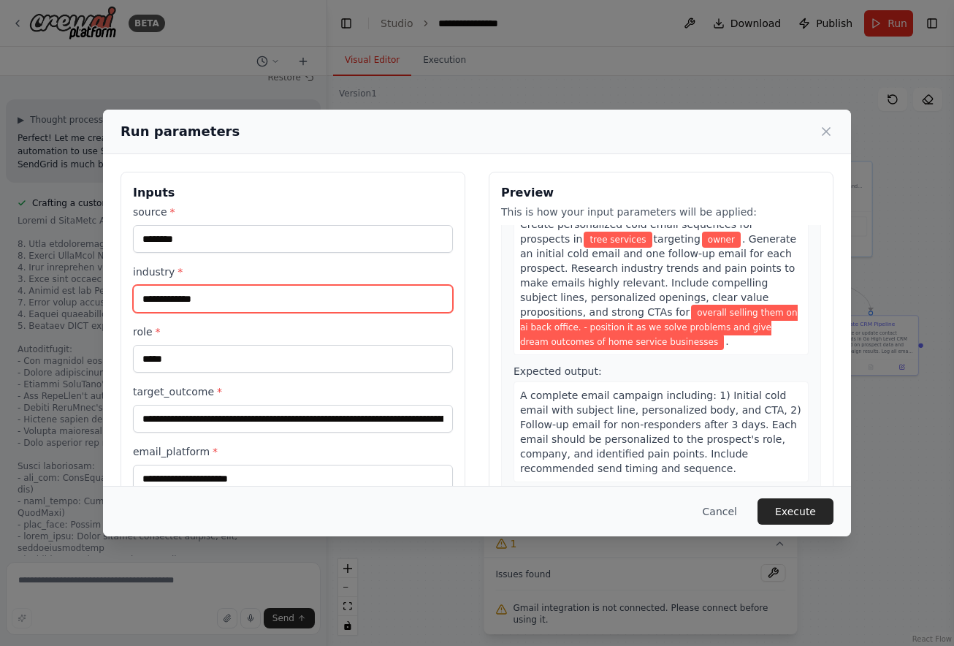
click at [226, 304] on input "**********" at bounding box center [293, 299] width 320 height 28
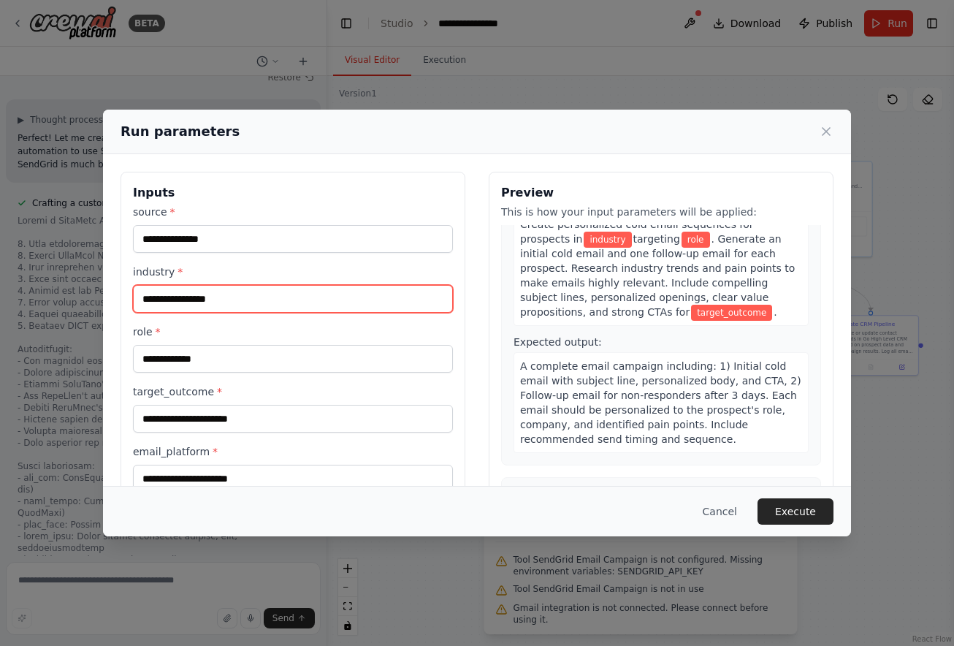
click at [226, 304] on input "industry *" at bounding box center [293, 299] width 320 height 28
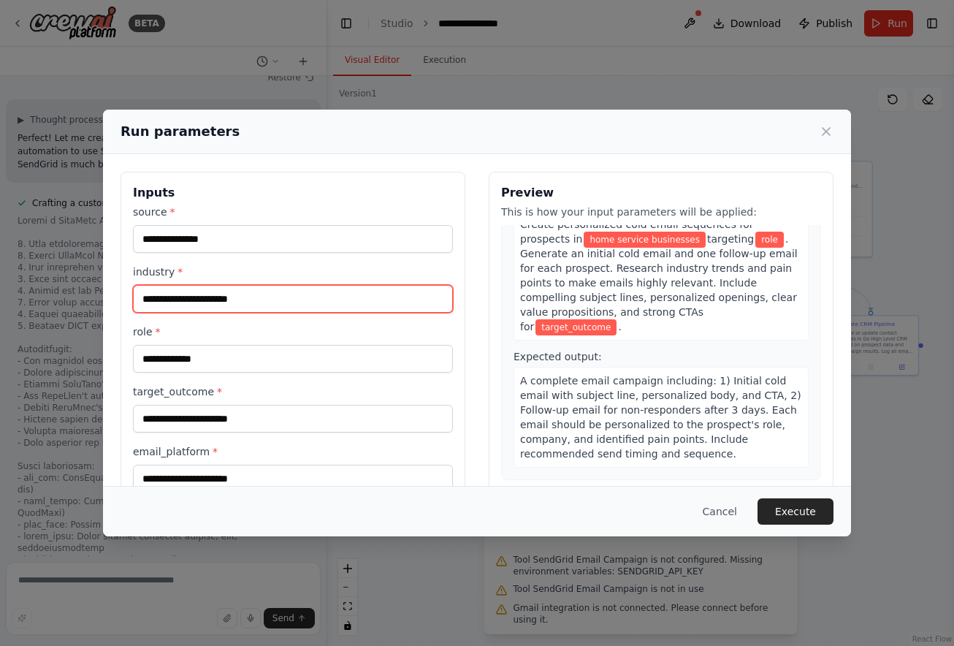
type input "**********"
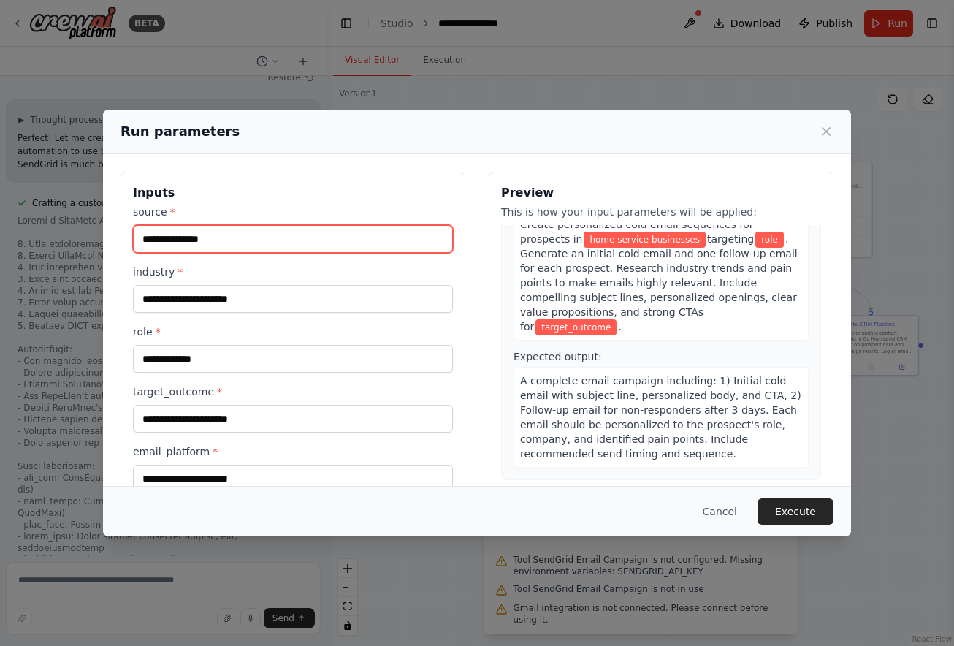
click at [248, 248] on input "source *" at bounding box center [293, 239] width 320 height 28
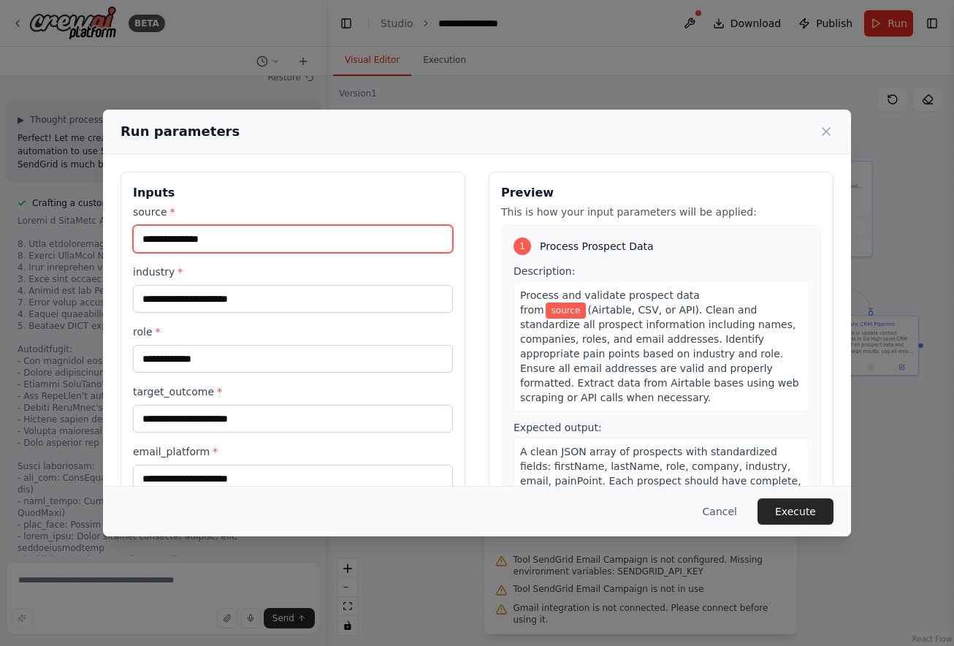
scroll to position [0, 0]
type input "********"
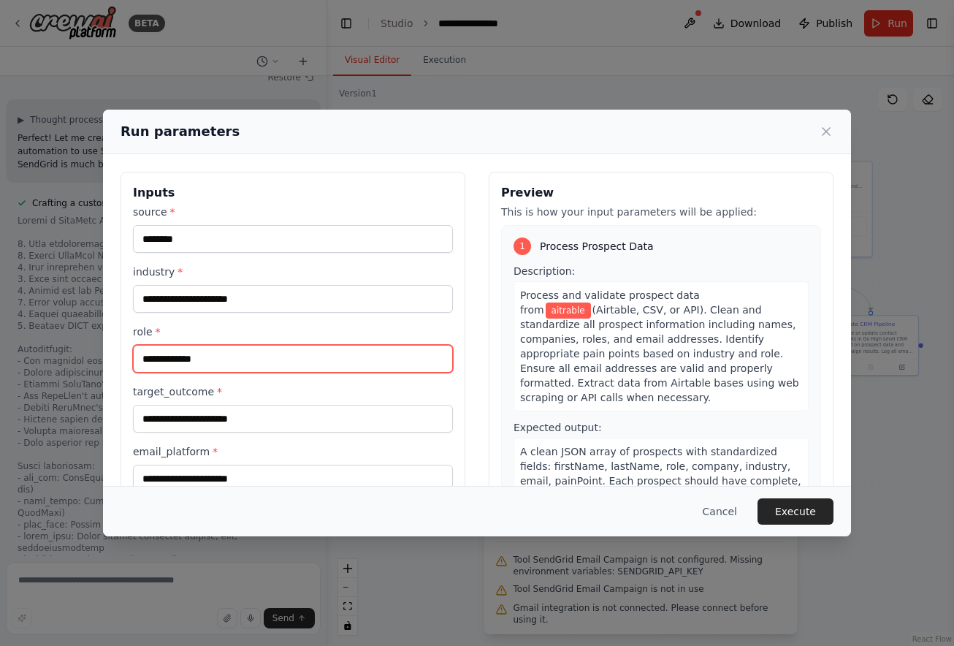
click at [263, 365] on input "role *" at bounding box center [293, 359] width 320 height 28
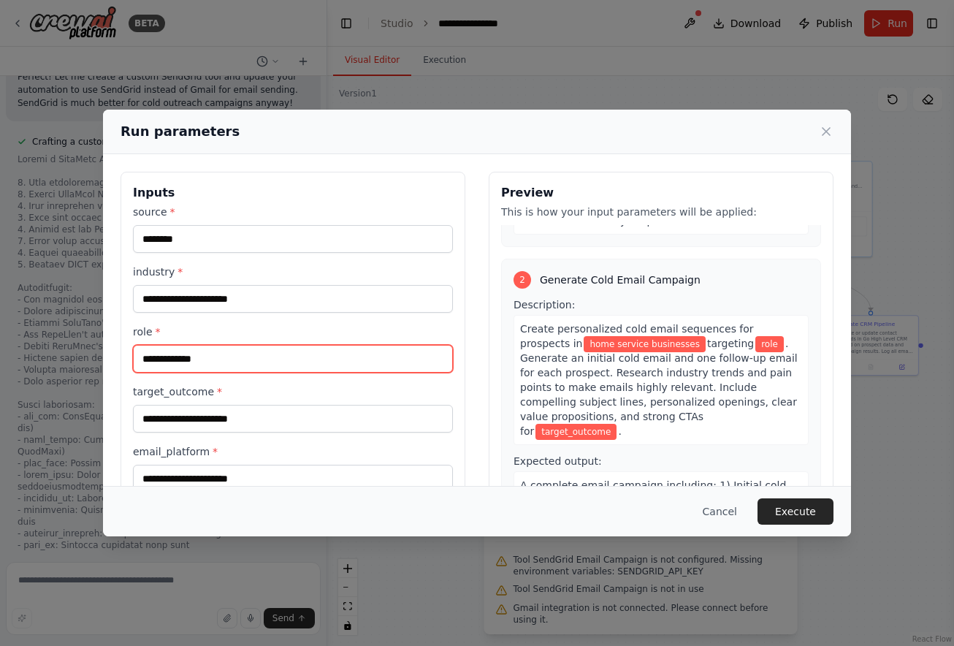
scroll to position [298, 0]
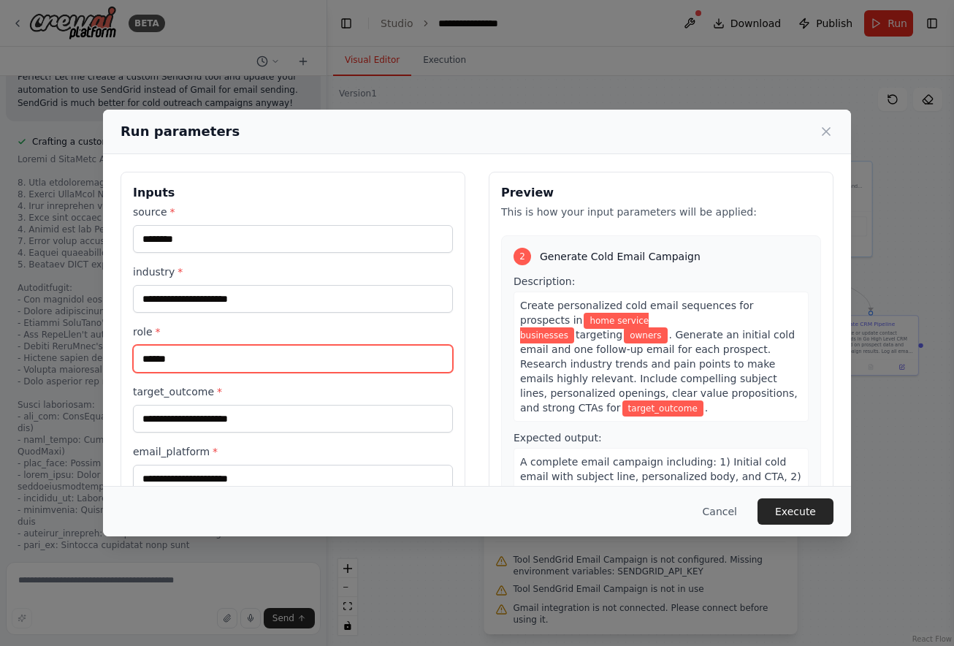
type input "******"
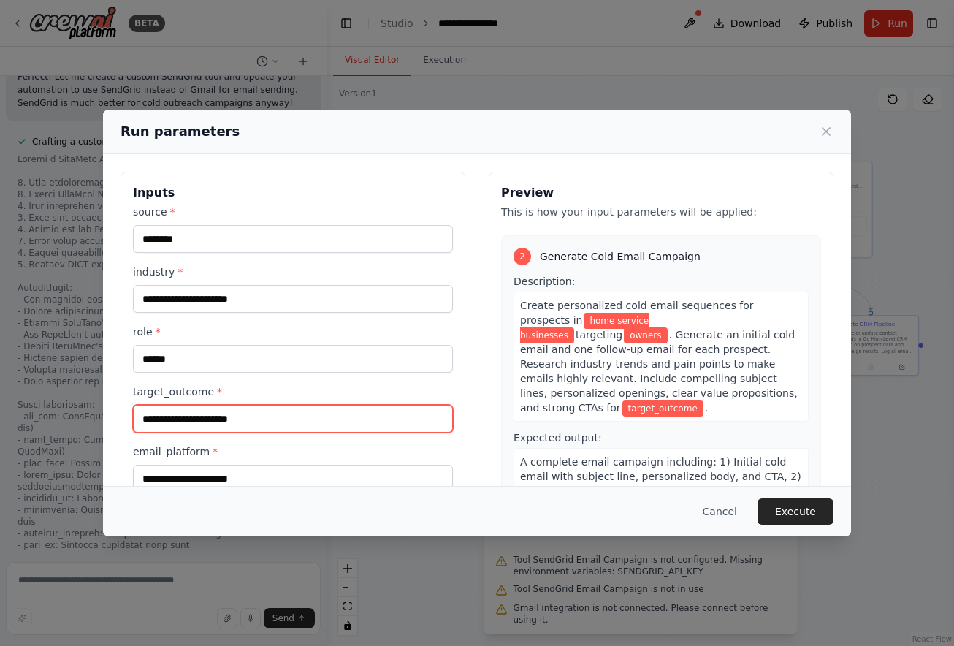
click at [372, 405] on input "target_outcome *" at bounding box center [293, 419] width 320 height 28
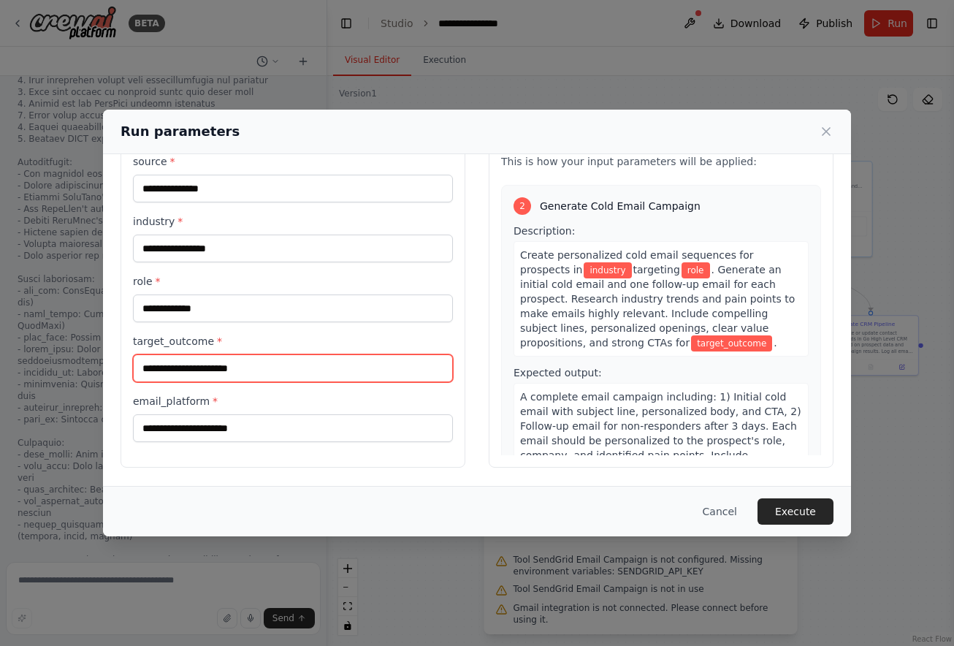
scroll to position [8497, 0]
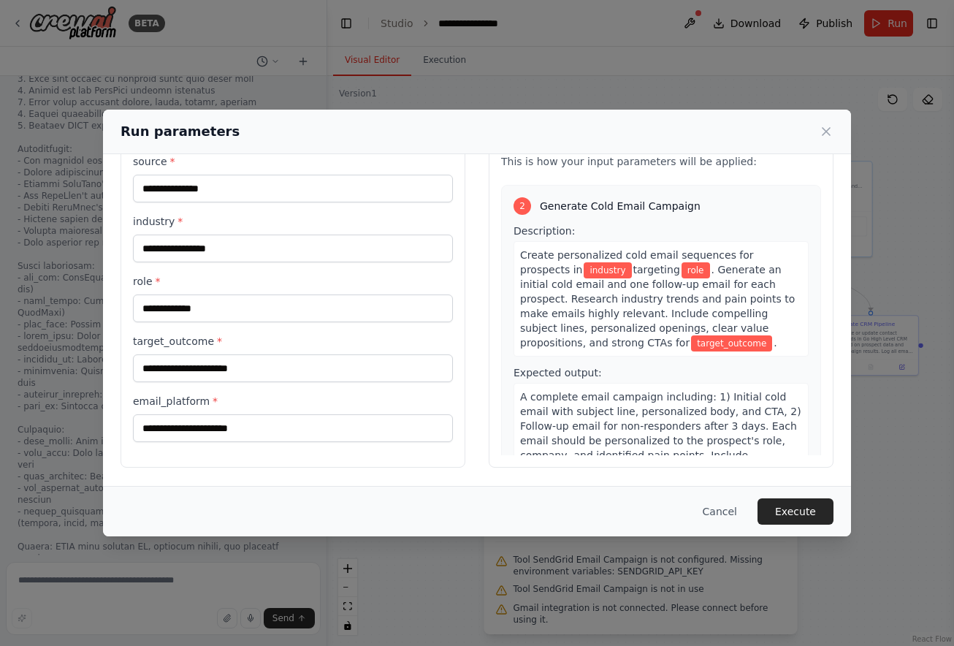
click at [900, 416] on div "Run parameters Inputs source * industry * role * target_outcome * email_platfor…" at bounding box center [477, 323] width 954 height 646
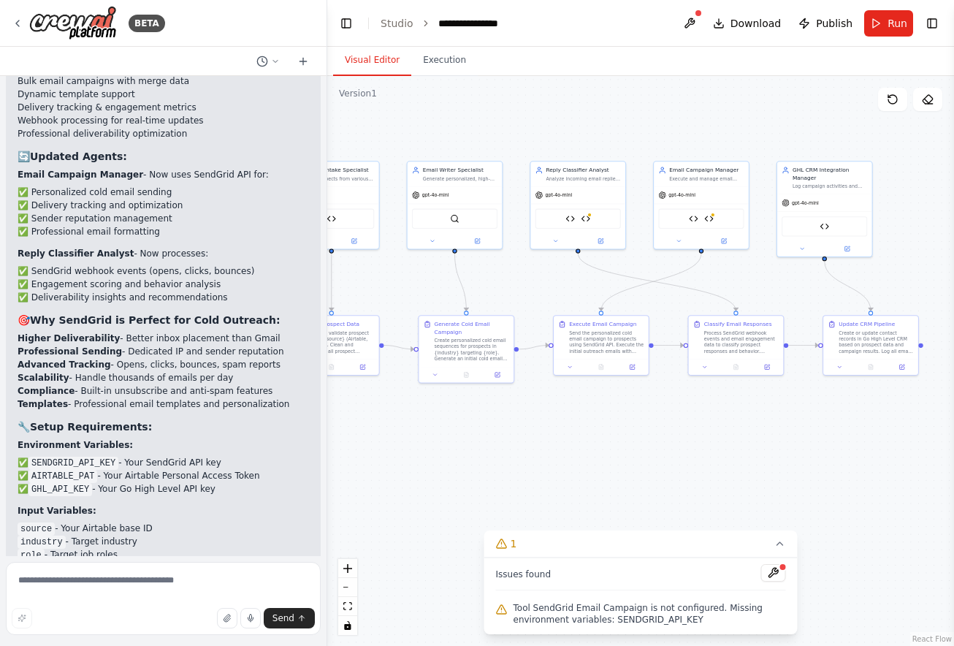
scroll to position [0, 0]
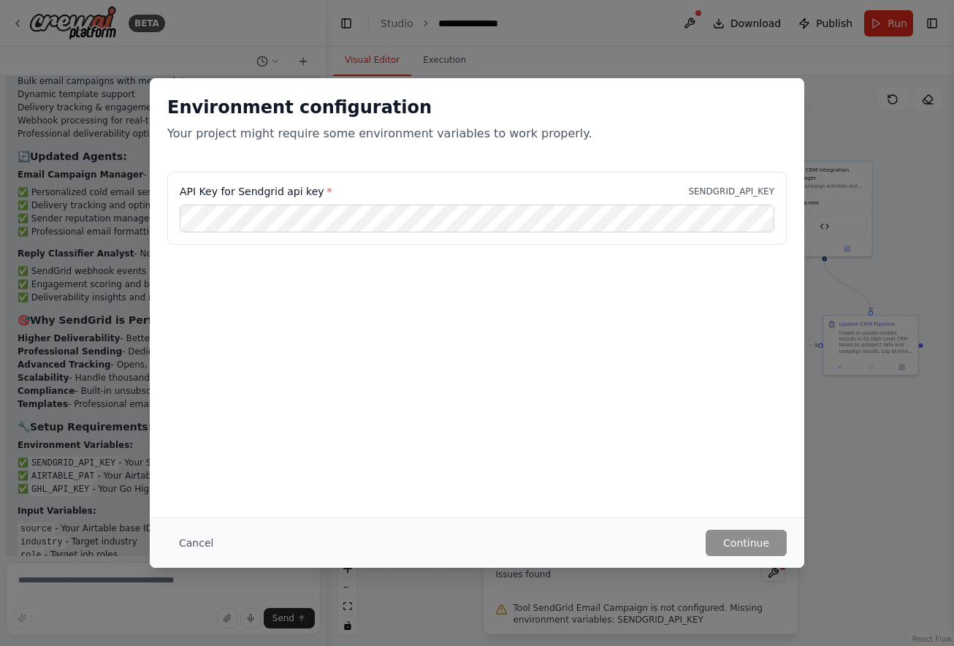
click at [853, 420] on div "Environment configuration Your project might require some environment variables…" at bounding box center [477, 323] width 954 height 646
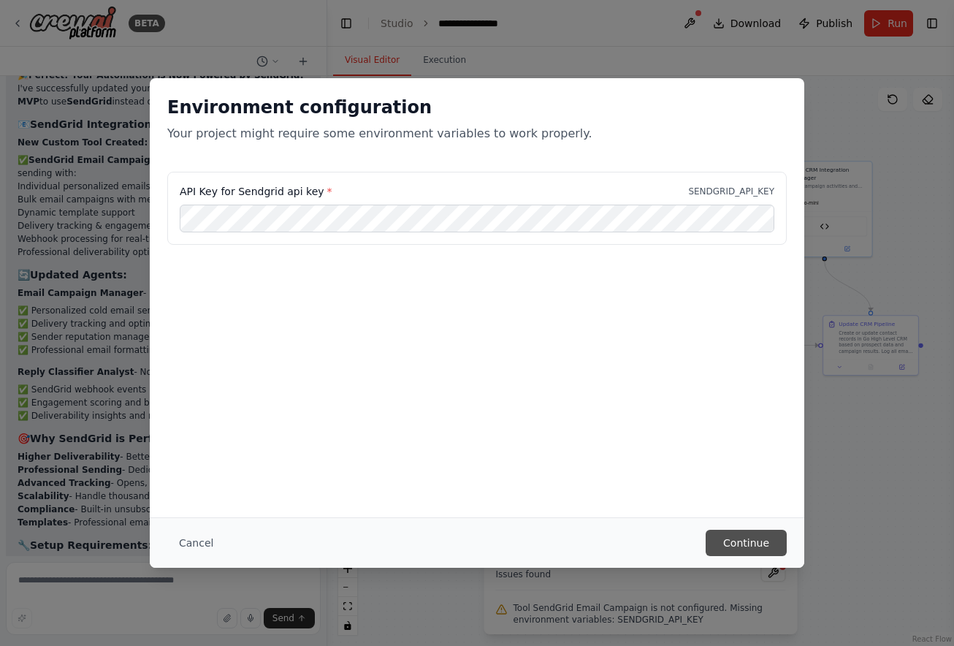
click at [738, 542] on button "Continue" at bounding box center [746, 543] width 81 height 26
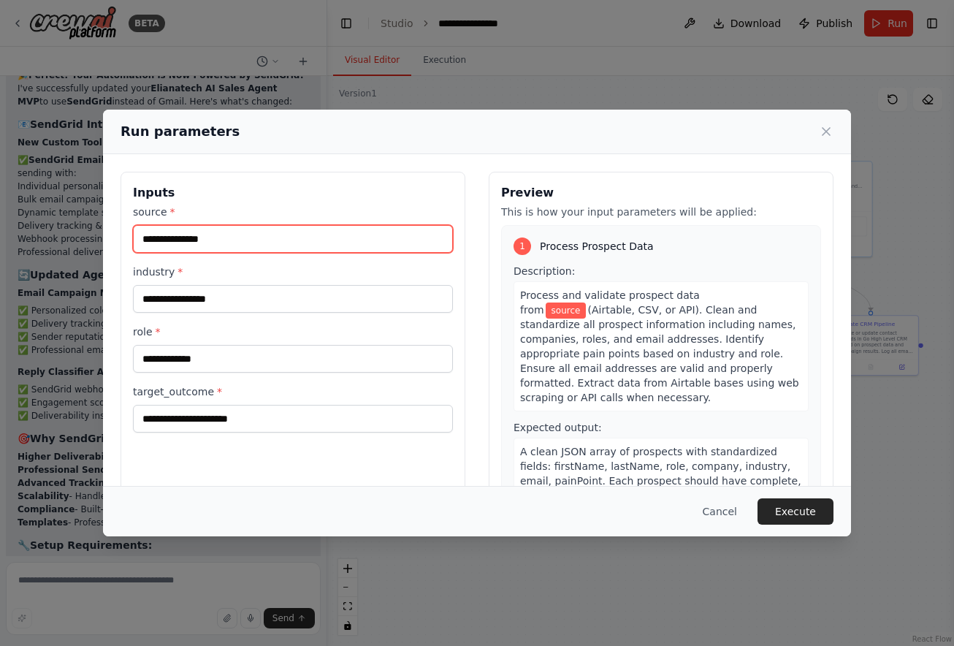
click at [314, 230] on input "source *" at bounding box center [293, 239] width 320 height 28
type input "********"
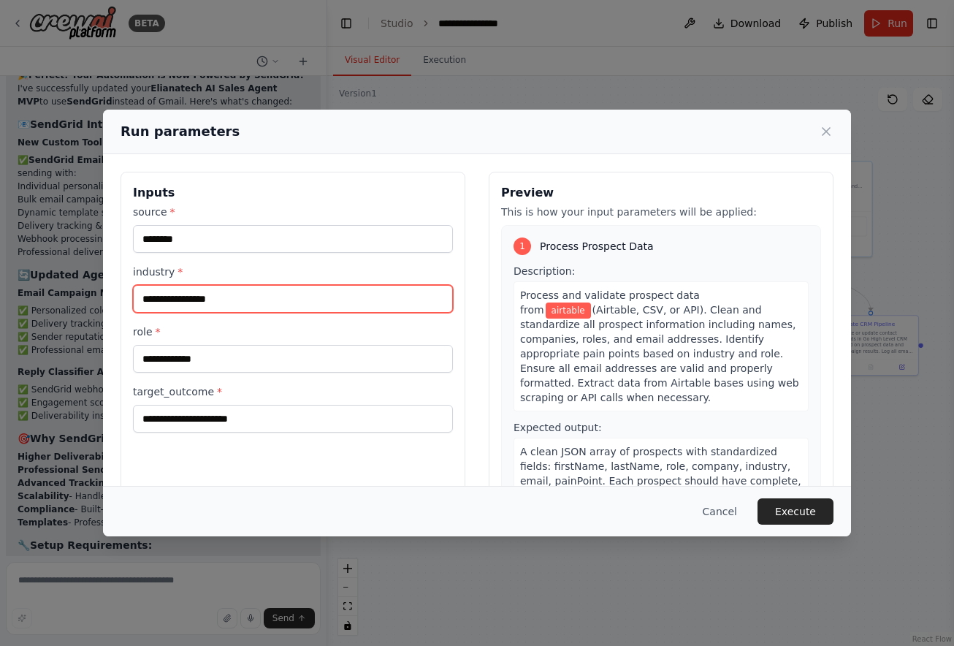
click at [301, 292] on input "industry *" at bounding box center [293, 299] width 320 height 28
type input "**********"
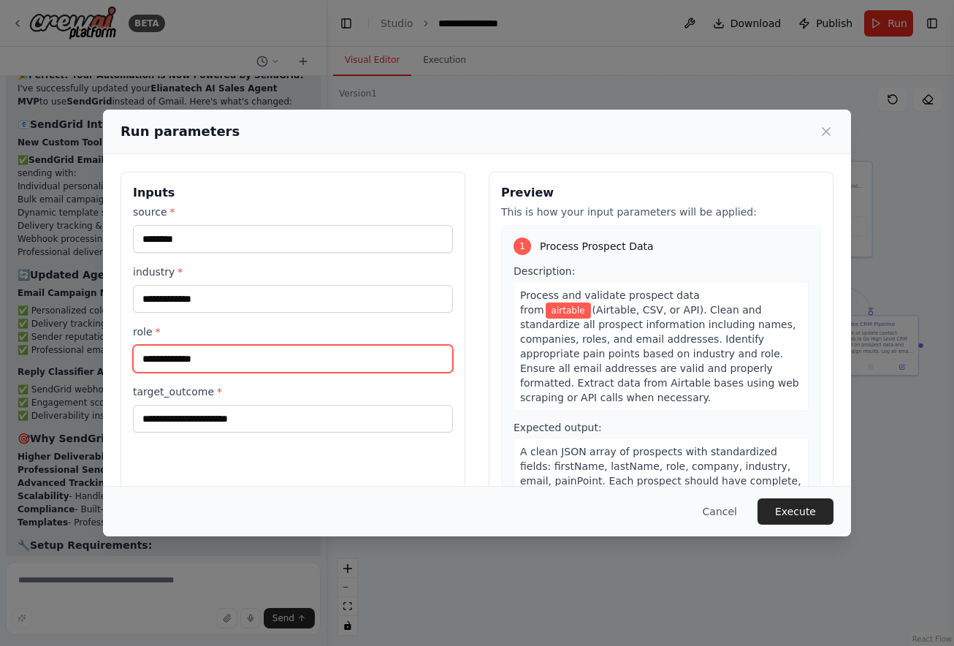
drag, startPoint x: 212, startPoint y: 395, endPoint x: 223, endPoint y: 369, distance: 28.5
click at [223, 369] on input "role *" at bounding box center [293, 359] width 320 height 28
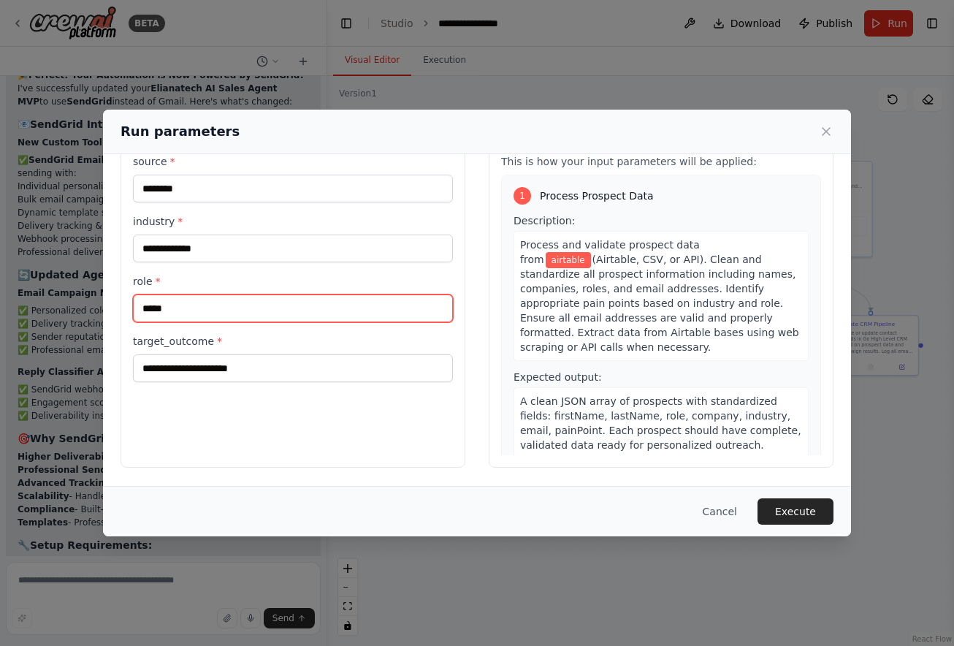
scroll to position [50, 0]
type input "*****"
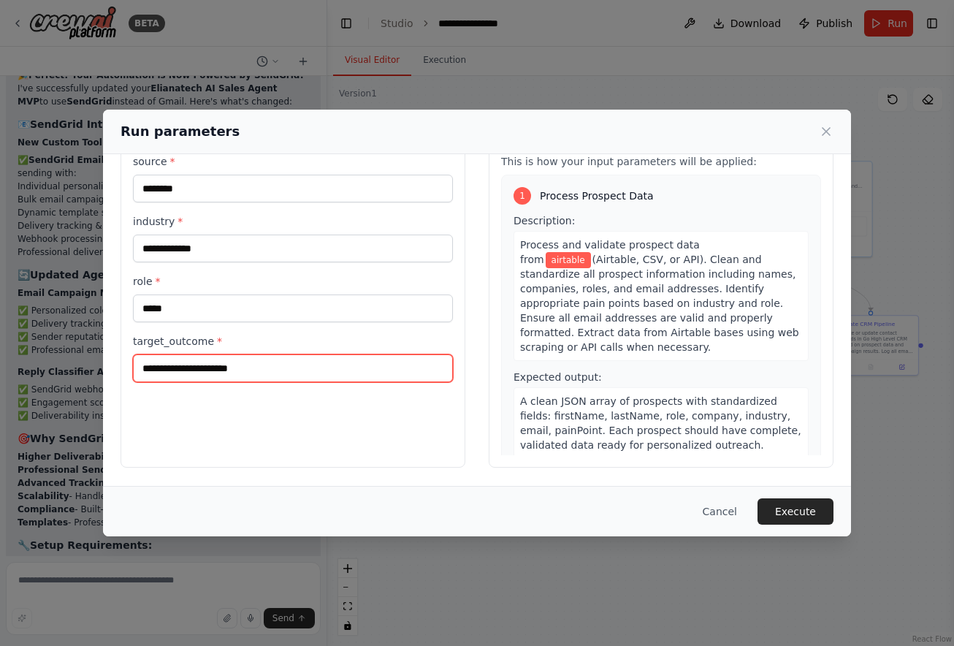
click at [226, 377] on input "target_outcome *" at bounding box center [293, 368] width 320 height 28
type input "**********"
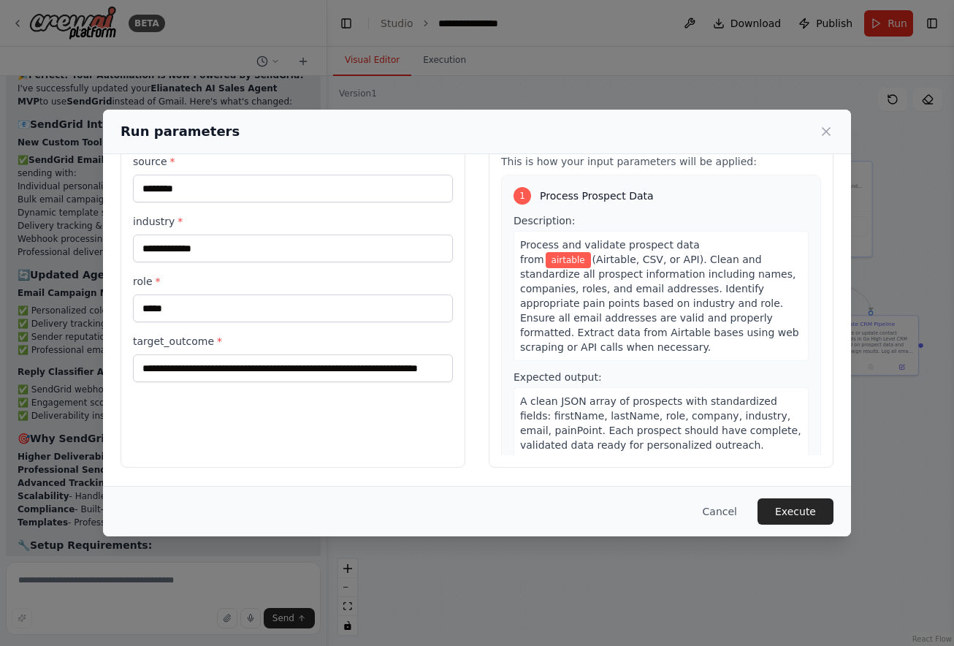
click at [818, 538] on div "**********" at bounding box center [477, 323] width 954 height 646
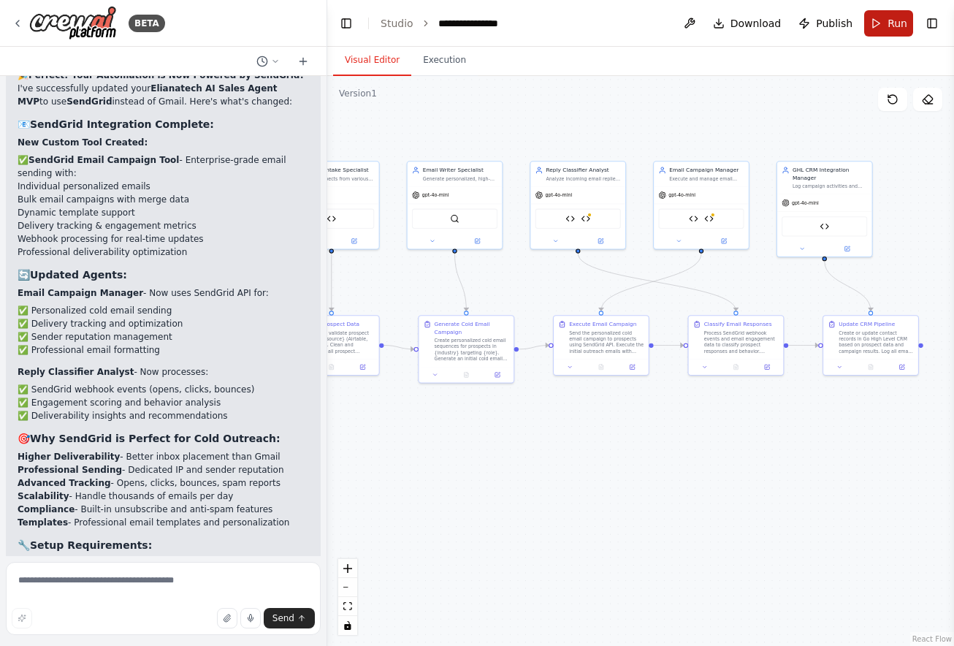
click at [878, 36] on button "Run" at bounding box center [888, 23] width 49 height 26
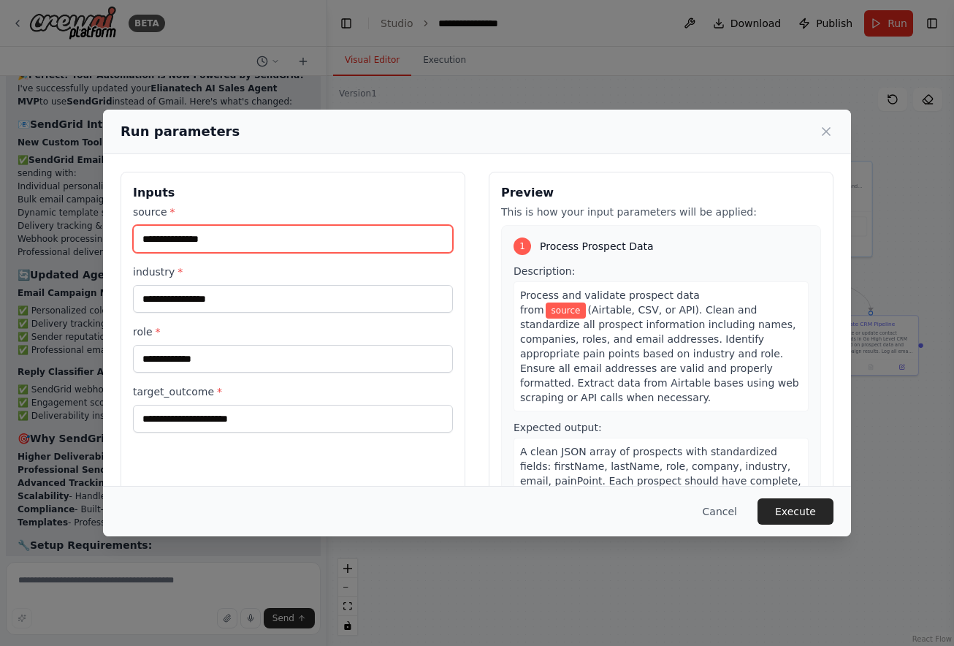
click at [340, 241] on input "source *" at bounding box center [293, 239] width 320 height 28
type input "********"
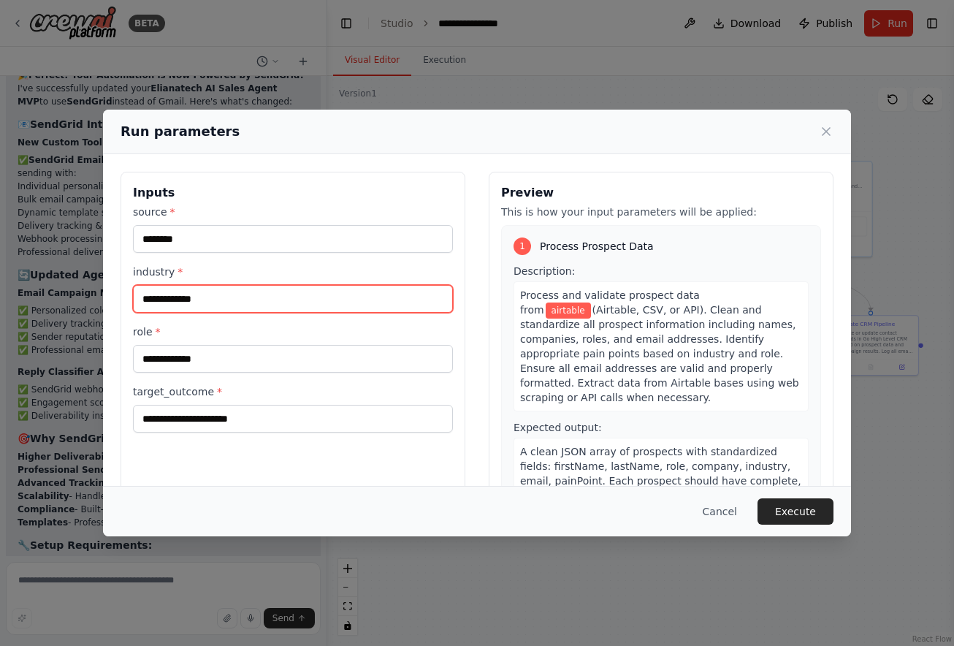
type input "**********"
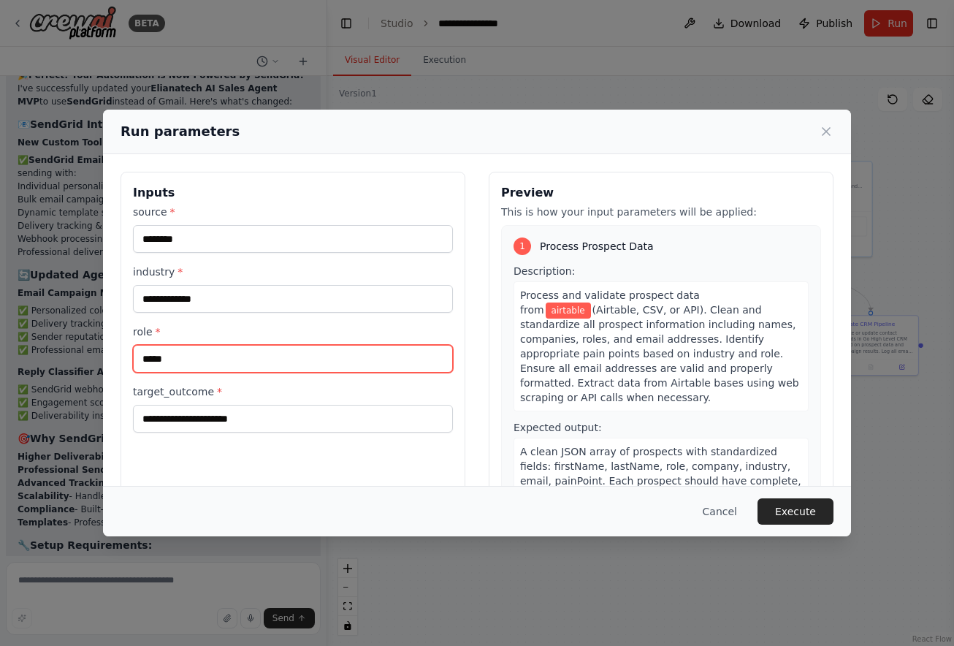
type input "*****"
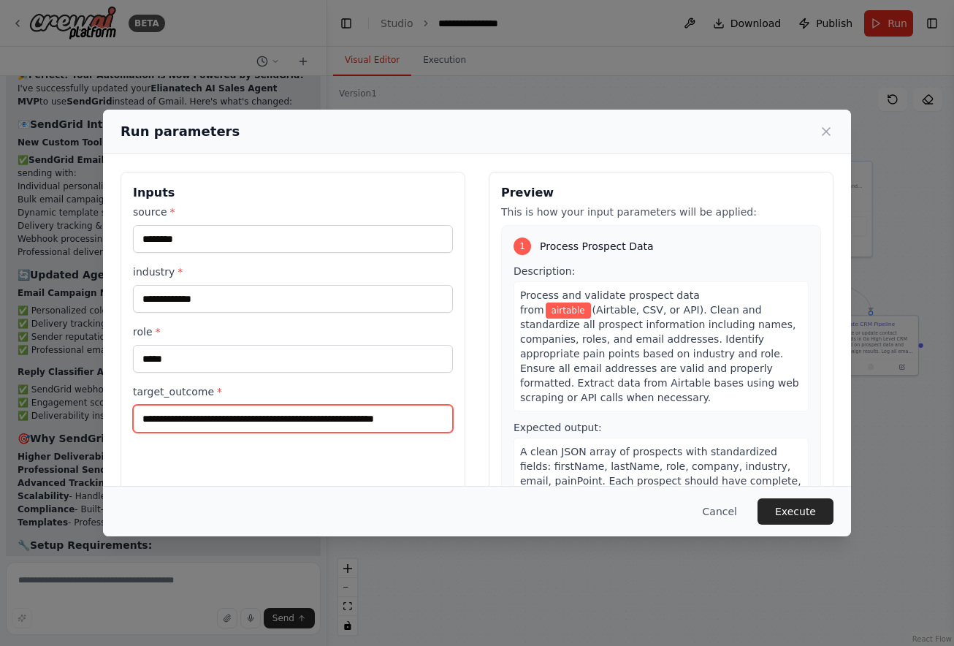
type input "**********"
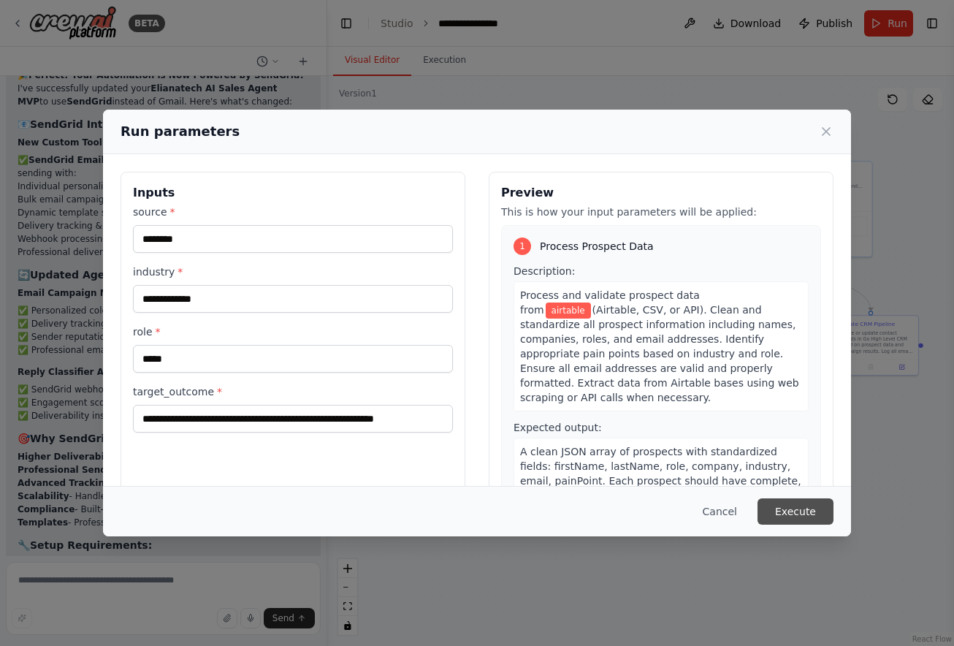
click at [797, 511] on button "Execute" at bounding box center [795, 511] width 76 height 26
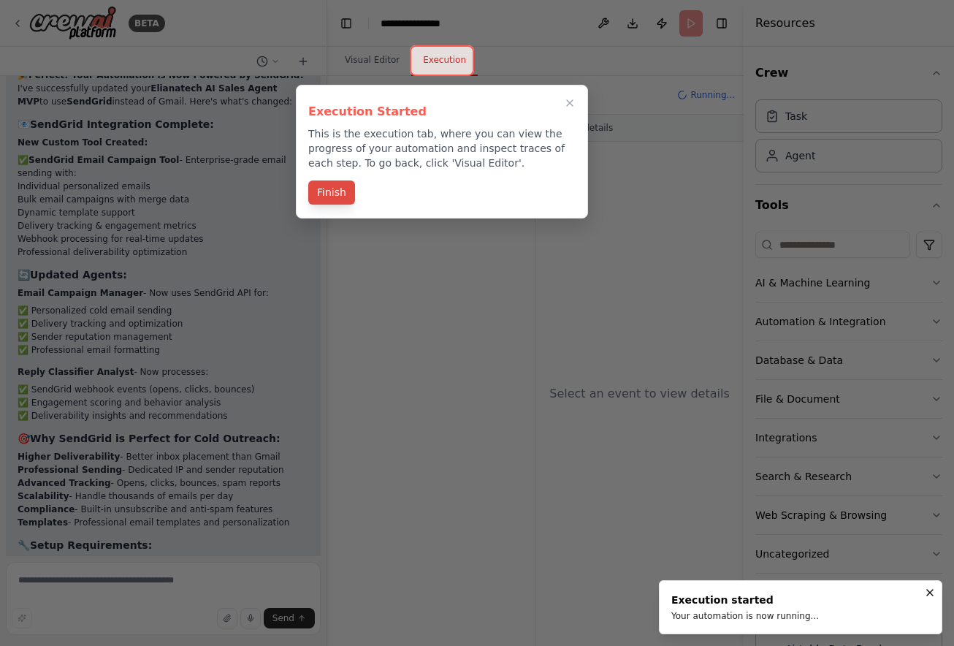
click at [314, 204] on button "Finish" at bounding box center [331, 192] width 47 height 24
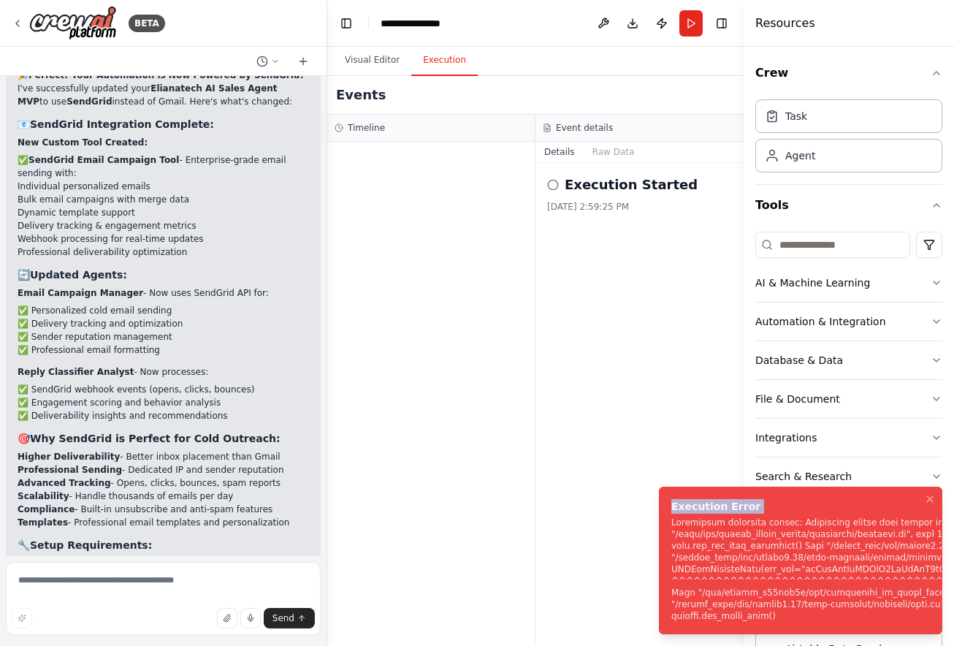
copy li "Execution Error"
click at [244, 567] on textarea at bounding box center [163, 598] width 315 height 73
paste textarea "**********"
type textarea "**********"
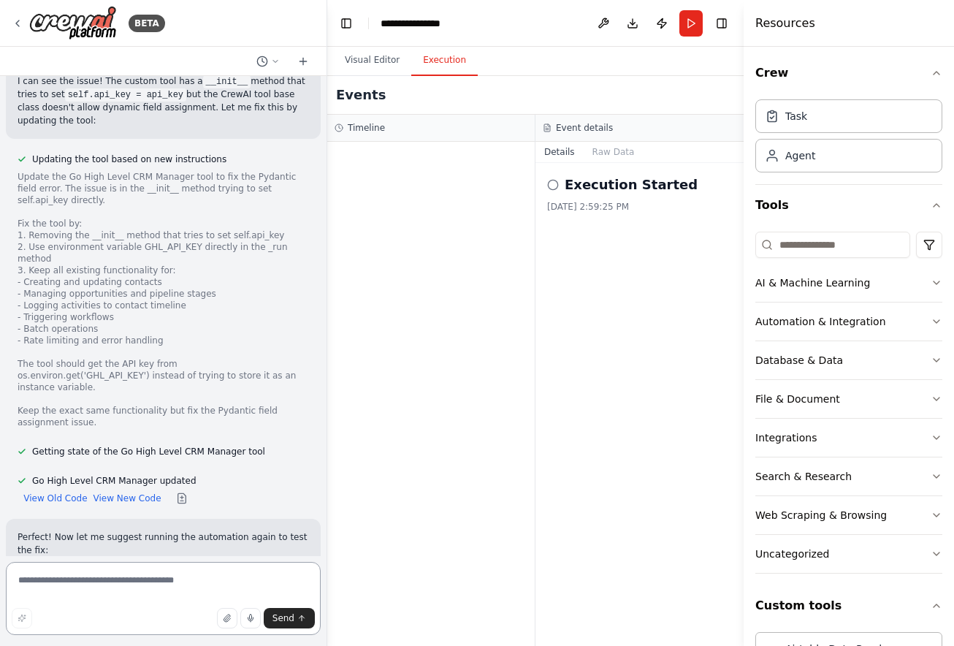
scroll to position [0, 0]
click at [364, 57] on button "Visual Editor" at bounding box center [372, 60] width 78 height 31
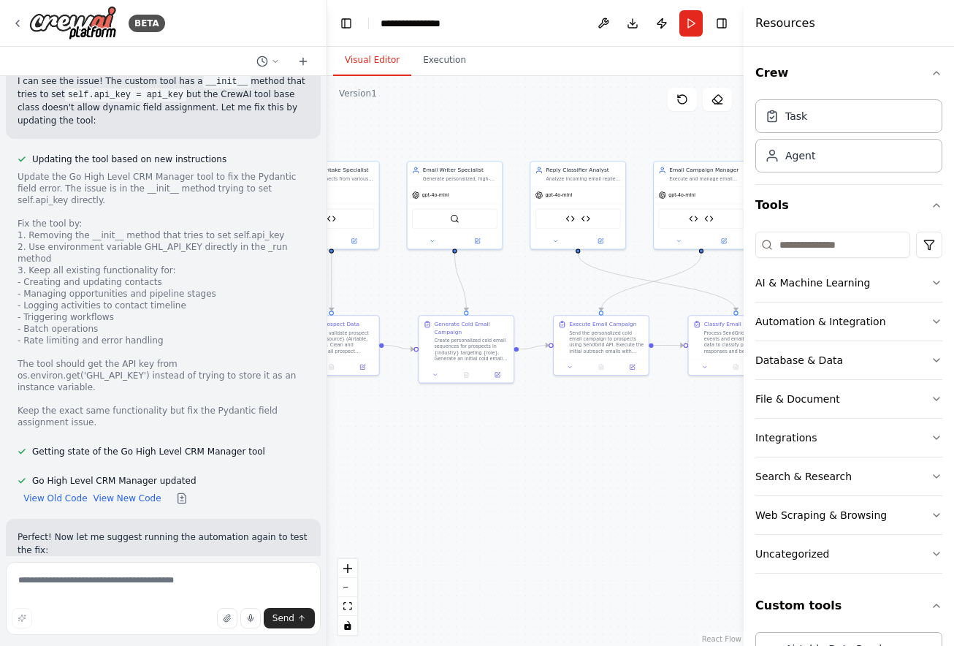
click at [685, 9] on header "**********" at bounding box center [535, 23] width 416 height 47
click at [685, 22] on button "Run" at bounding box center [690, 23] width 23 height 26
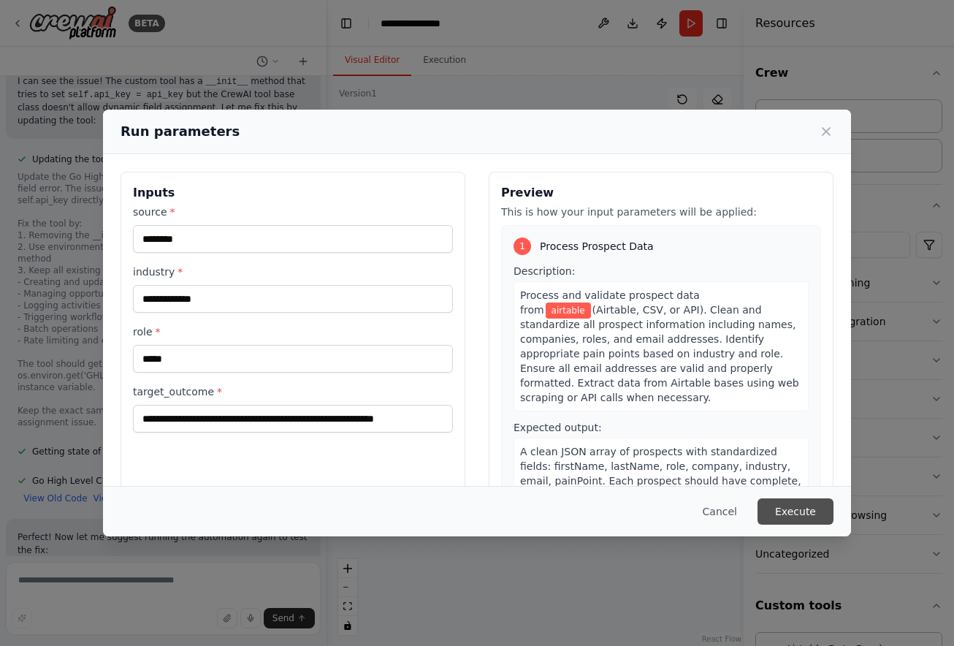
click at [790, 503] on button "Execute" at bounding box center [795, 511] width 76 height 26
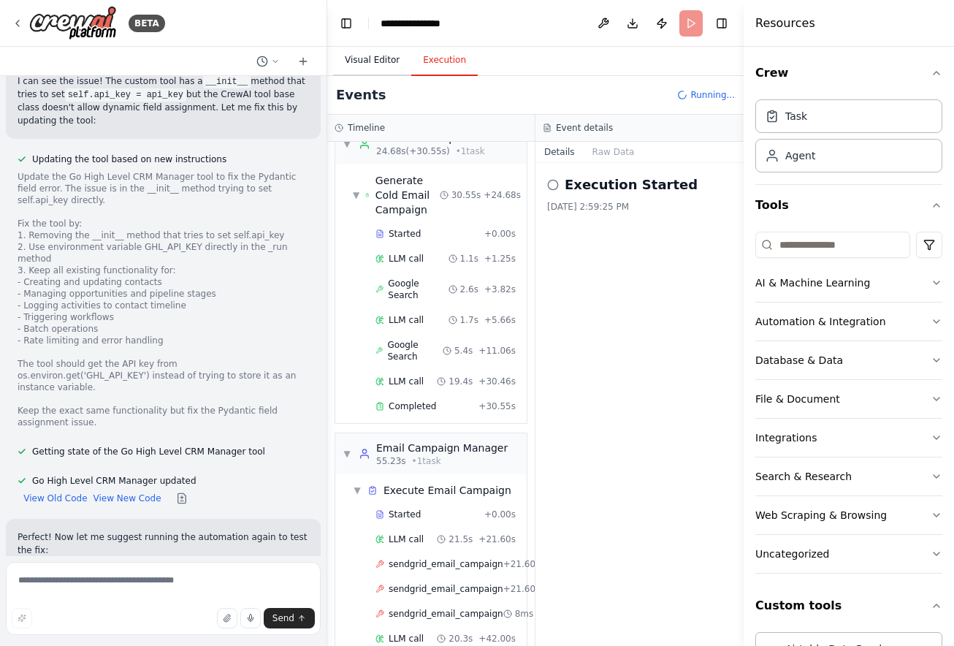
scroll to position [586, 0]
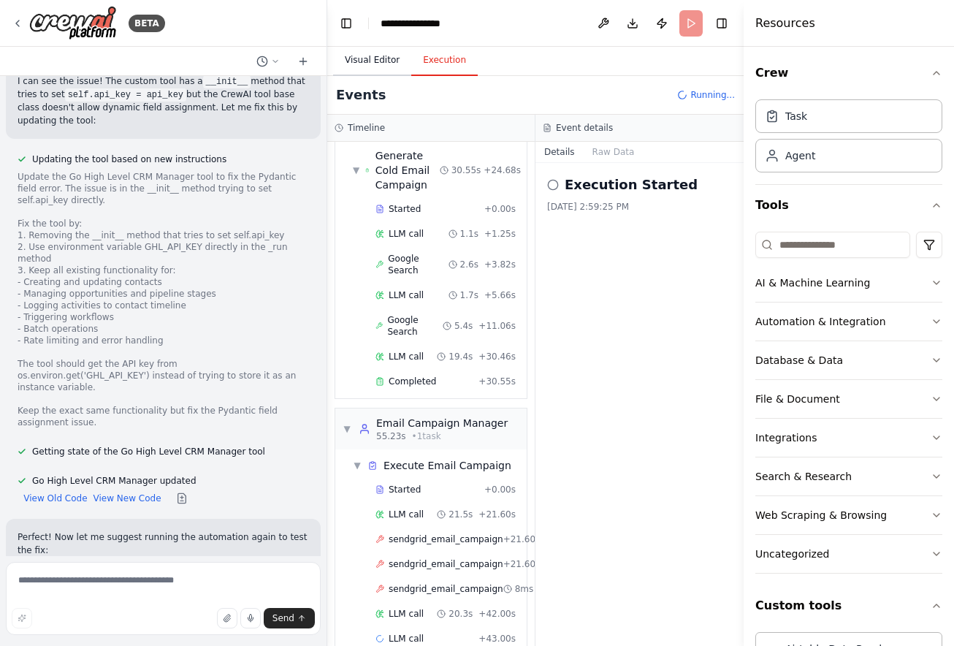
click at [382, 47] on button "Visual Editor" at bounding box center [372, 60] width 78 height 31
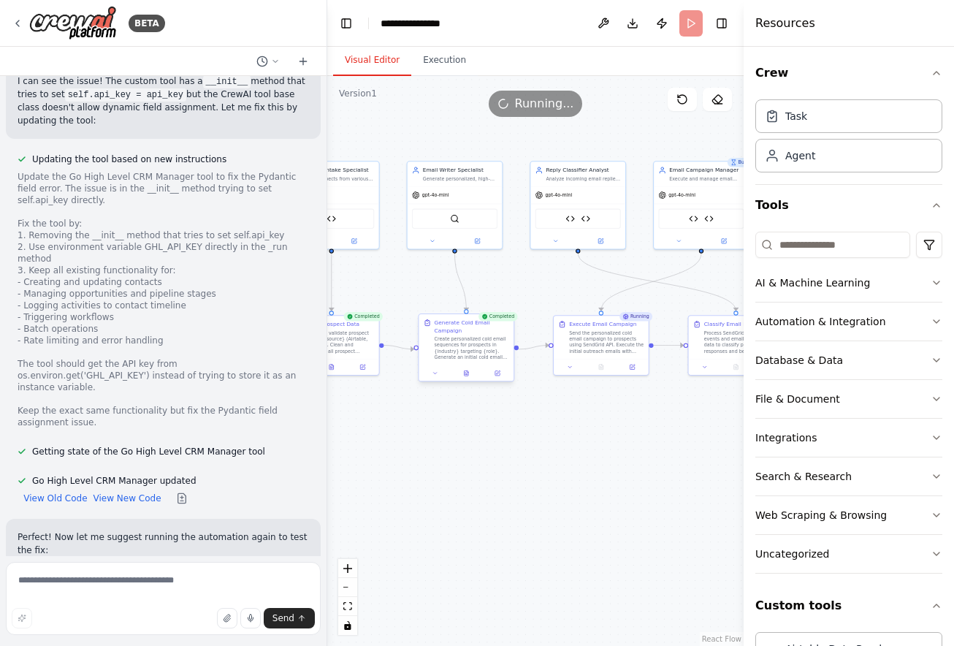
click at [465, 381] on div "Generate Cold Email Campaign Create personalized cold email sequences for prosp…" at bounding box center [466, 347] width 96 height 68
click at [464, 377] on button at bounding box center [466, 372] width 33 height 9
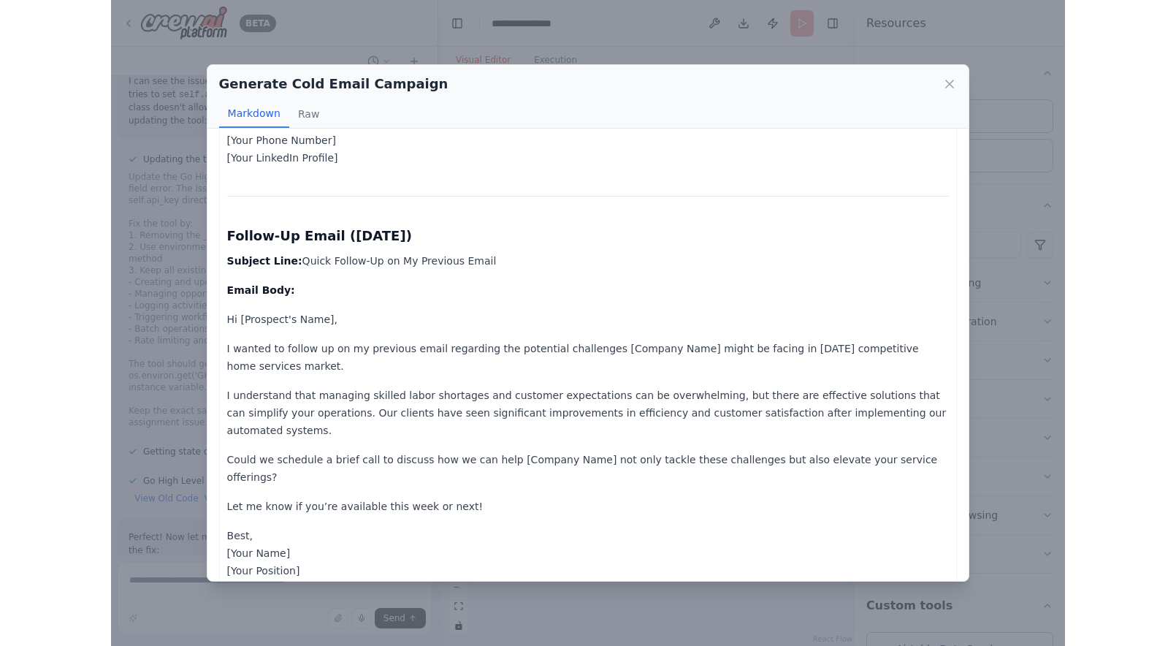
scroll to position [586, 0]
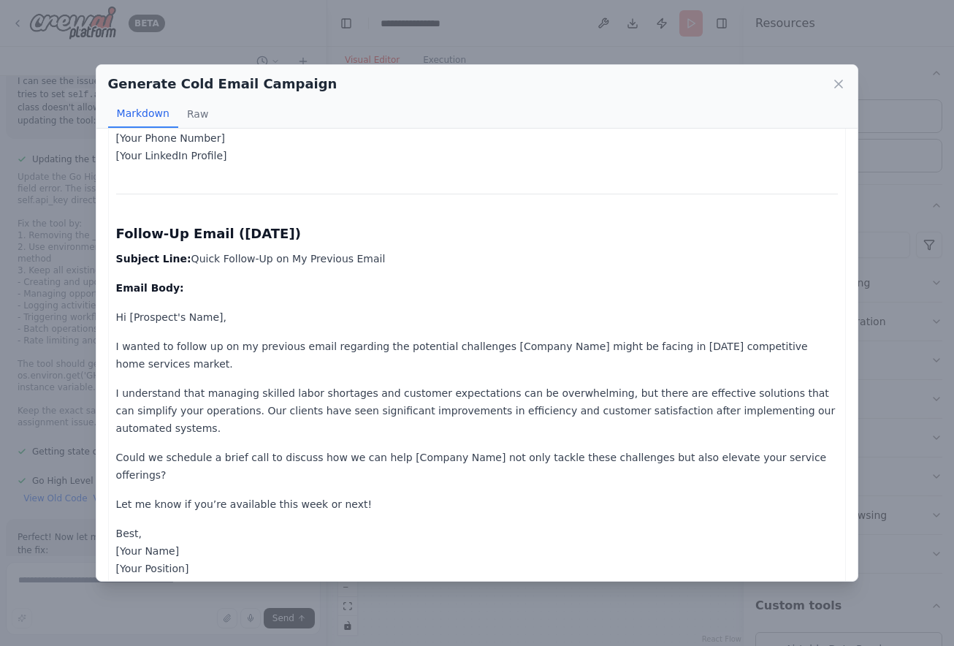
click at [349, 600] on div "Generate Cold Email Campaign Markdown Raw Title: 5 Common Challenges in Home Se…" at bounding box center [477, 323] width 954 height 646
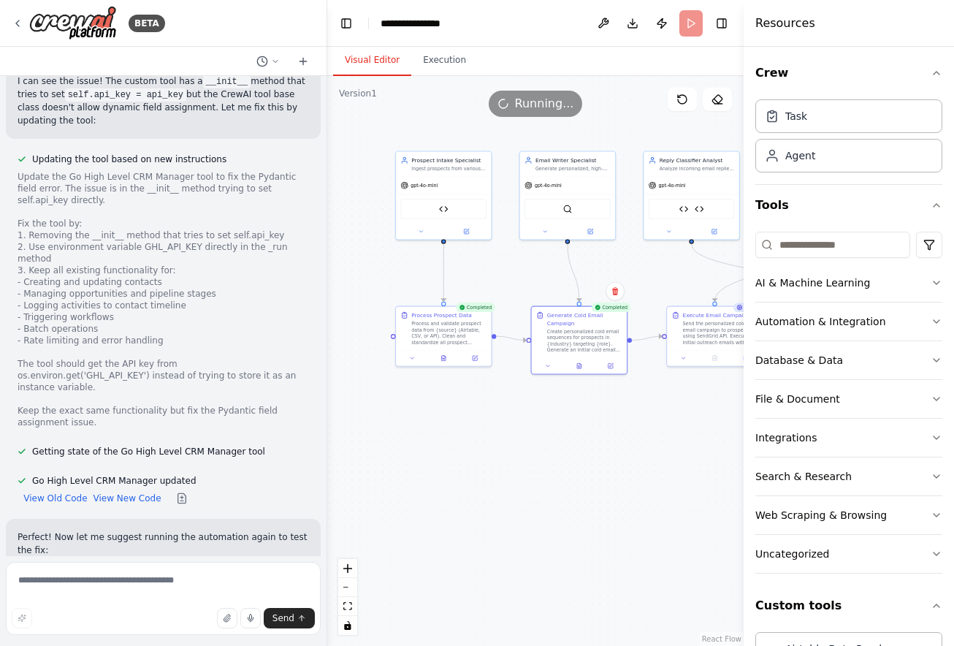
drag, startPoint x: 390, startPoint y: 398, endPoint x: 508, endPoint y: 397, distance: 118.3
click at [508, 397] on div ".deletable-edge-delete-btn { width: 20px; height: 20px; border: 0px solid #ffff…" at bounding box center [535, 361] width 416 height 570
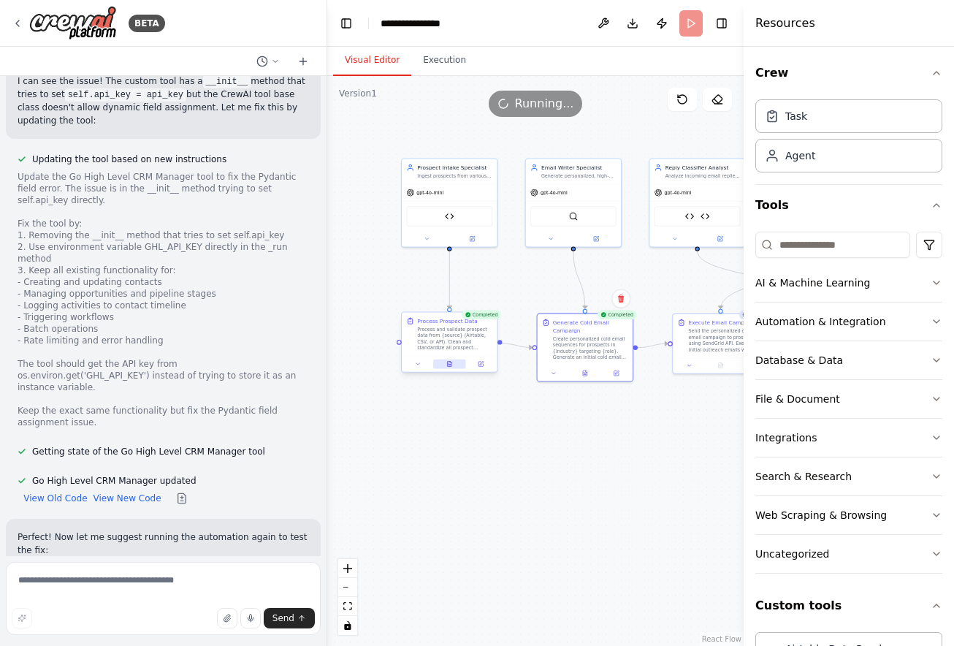
click at [444, 363] on button at bounding box center [449, 363] width 33 height 9
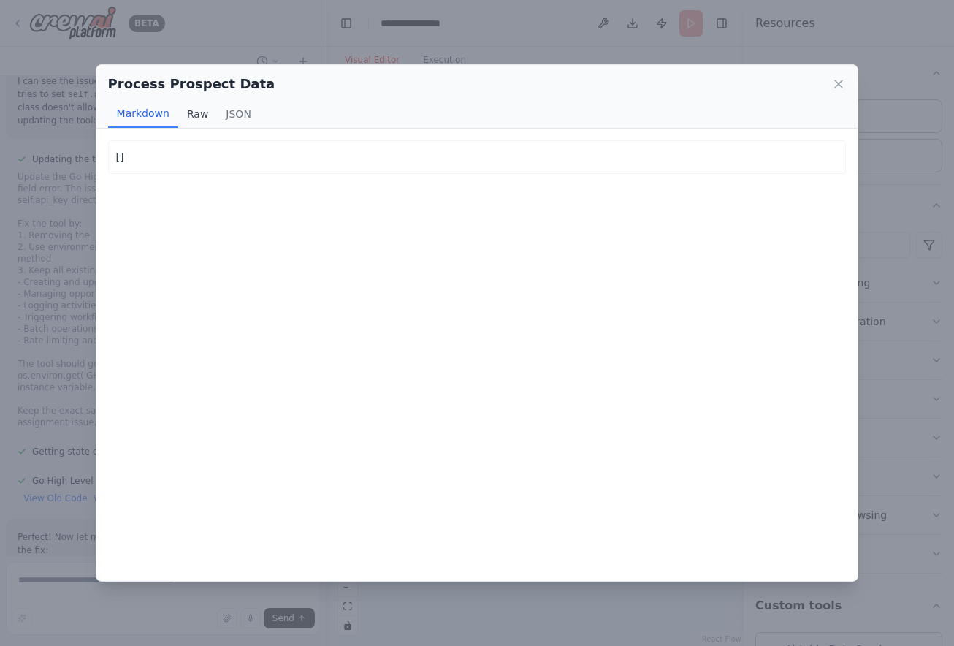
click at [192, 119] on button "Raw" at bounding box center [197, 114] width 39 height 28
click at [223, 116] on button "JSON" at bounding box center [238, 114] width 43 height 28
click at [127, 121] on button "Markdown" at bounding box center [143, 114] width 70 height 28
click at [283, 44] on div "Process Prospect Data Markdown Raw JSON [] [] []" at bounding box center [477, 323] width 954 height 646
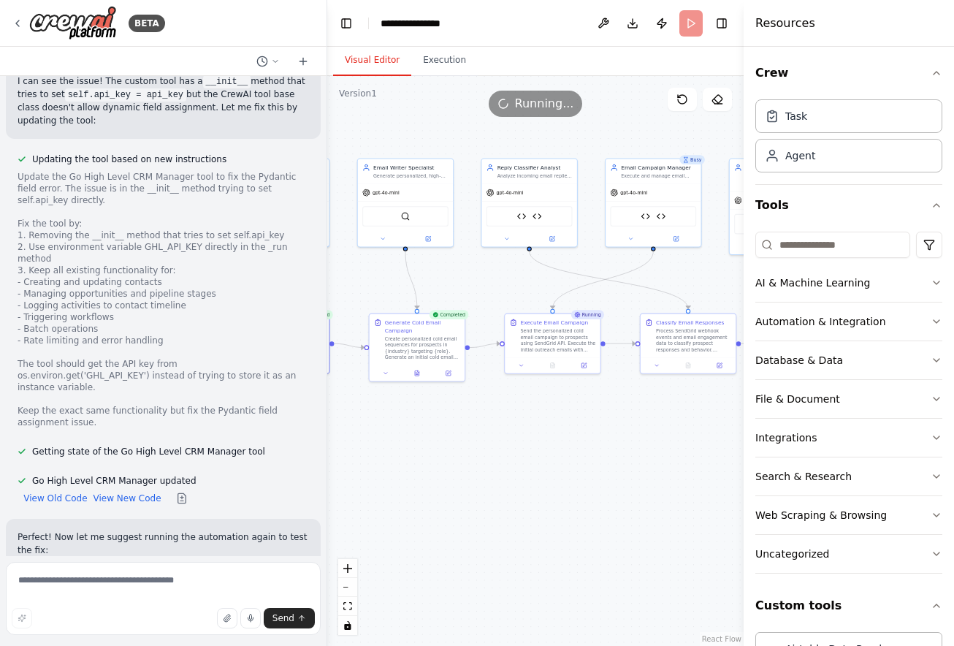
drag, startPoint x: 624, startPoint y: 486, endPoint x: 418, endPoint y: 488, distance: 206.7
click at [418, 488] on div ".deletable-edge-delete-btn { width: 20px; height: 20px; border: 0px solid #ffff…" at bounding box center [535, 361] width 416 height 570
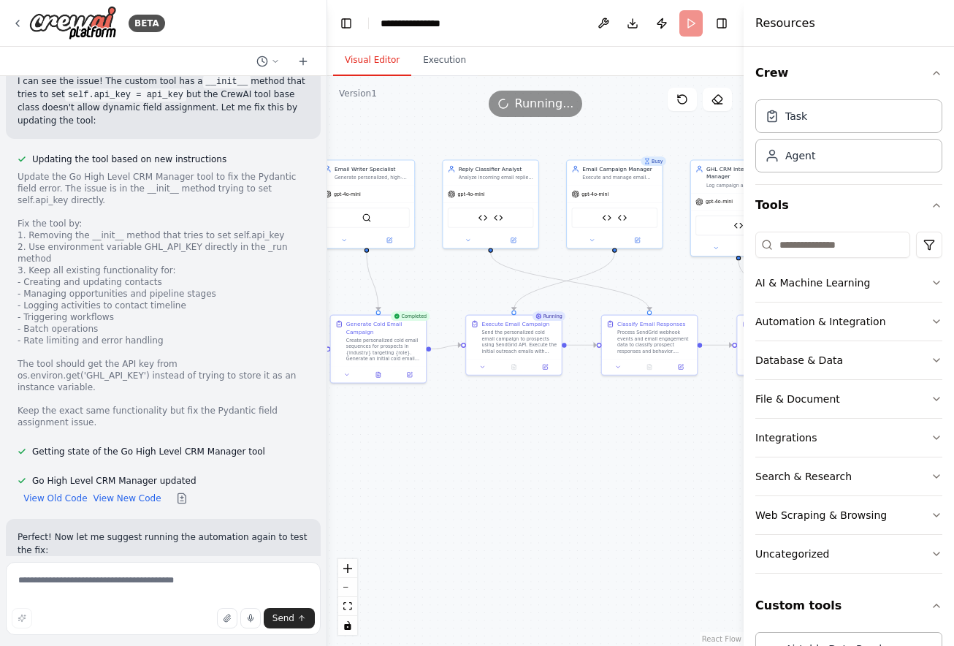
drag, startPoint x: 602, startPoint y: 481, endPoint x: 546, endPoint y: 481, distance: 55.5
click at [546, 481] on div ".deletable-edge-delete-btn { width: 20px; height: 20px; border: 0px solid #ffff…" at bounding box center [535, 361] width 416 height 570
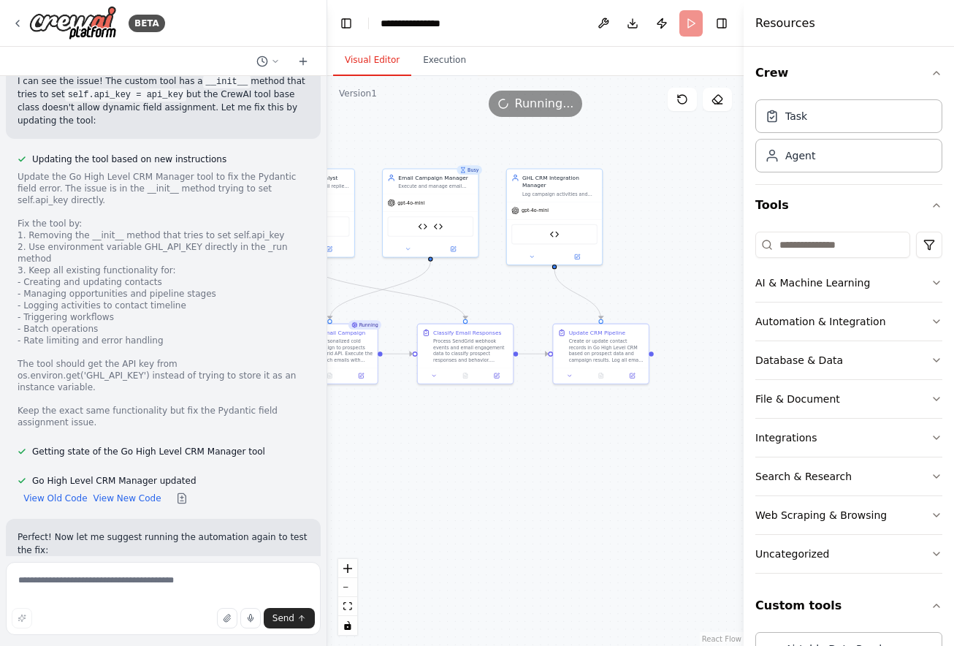
drag, startPoint x: 662, startPoint y: 455, endPoint x: 533, endPoint y: 463, distance: 128.8
click at [533, 464] on div ".deletable-edge-delete-btn { width: 20px; height: 20px; border: 0px solid #ffff…" at bounding box center [535, 361] width 416 height 570
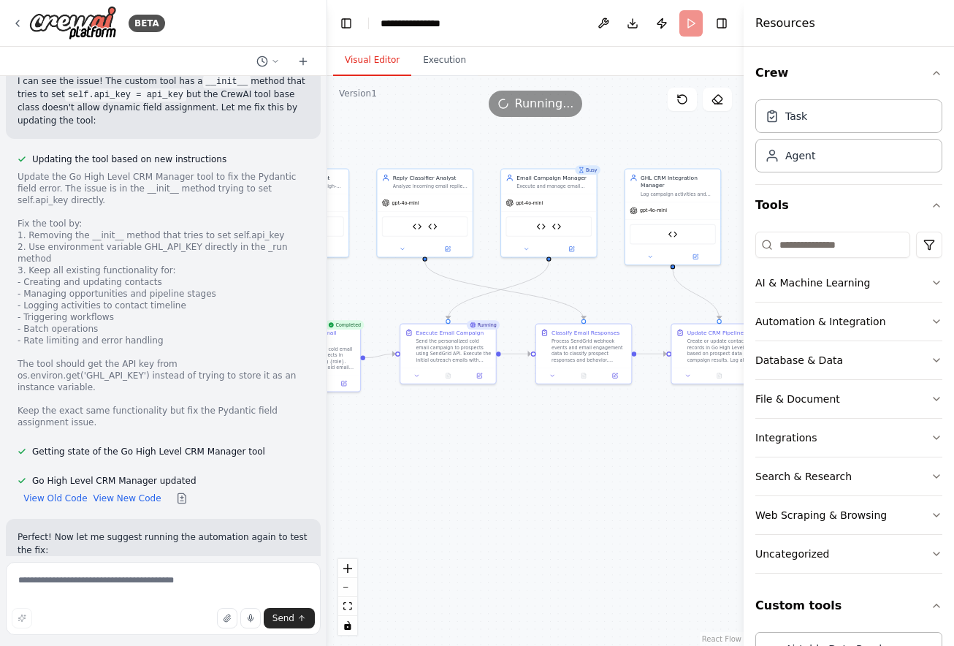
drag, startPoint x: 533, startPoint y: 463, endPoint x: 651, endPoint y: 463, distance: 118.3
click at [651, 463] on div ".deletable-edge-delete-btn { width: 20px; height: 20px; border: 0px solid #ffff…" at bounding box center [535, 361] width 416 height 570
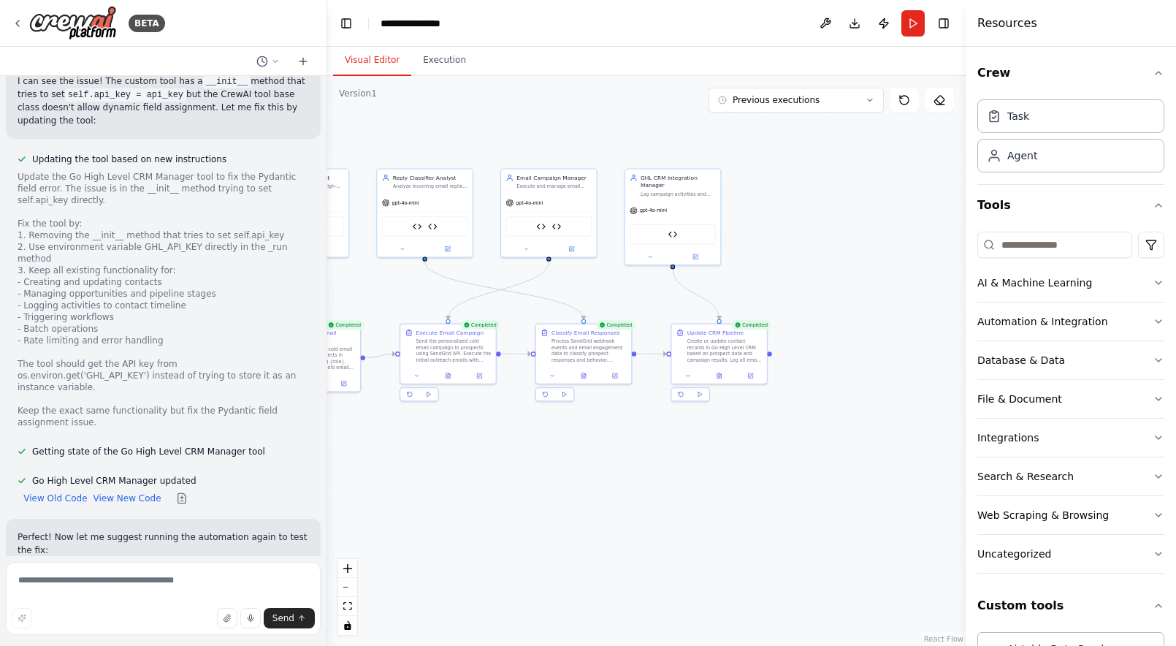
scroll to position [11979, 0]
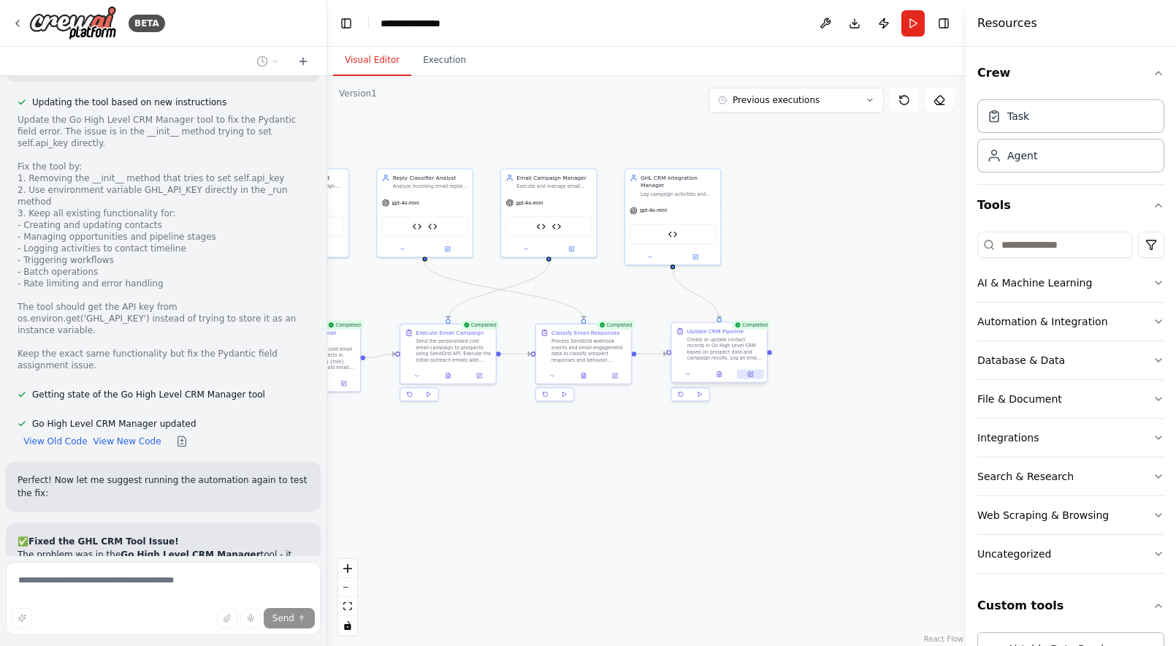
click at [754, 373] on button at bounding box center [750, 374] width 26 height 9
click at [721, 378] on button at bounding box center [719, 374] width 33 height 9
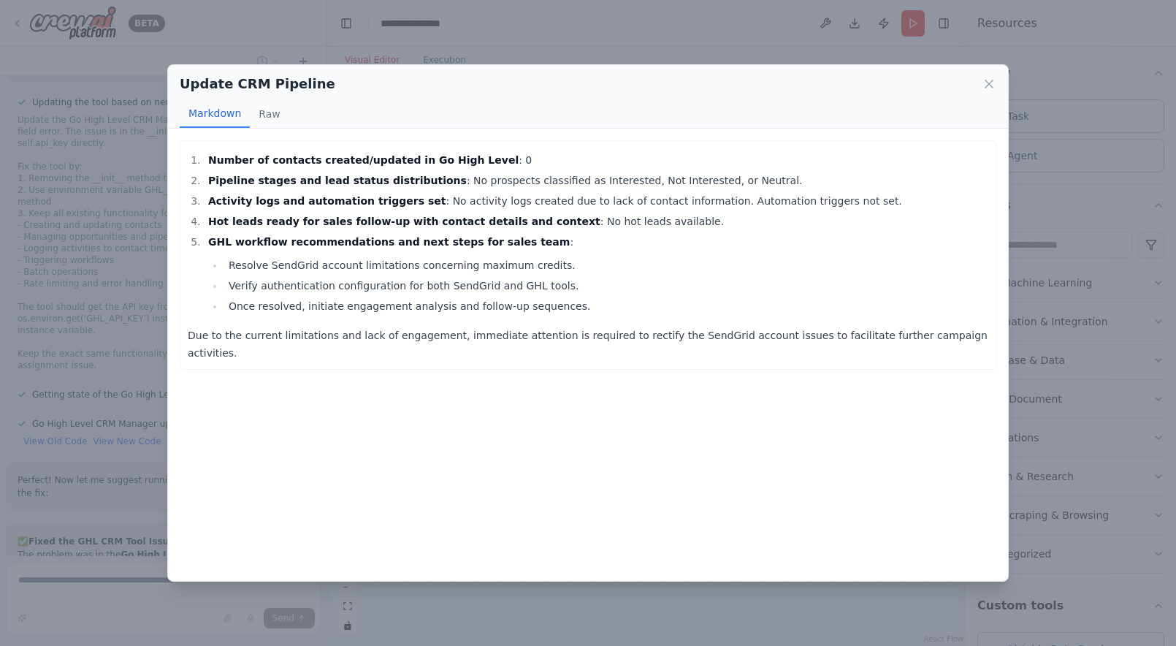
click at [475, 58] on div "Update CRM Pipeline Markdown Raw Number of contacts created/updated in Go High …" at bounding box center [588, 323] width 1176 height 646
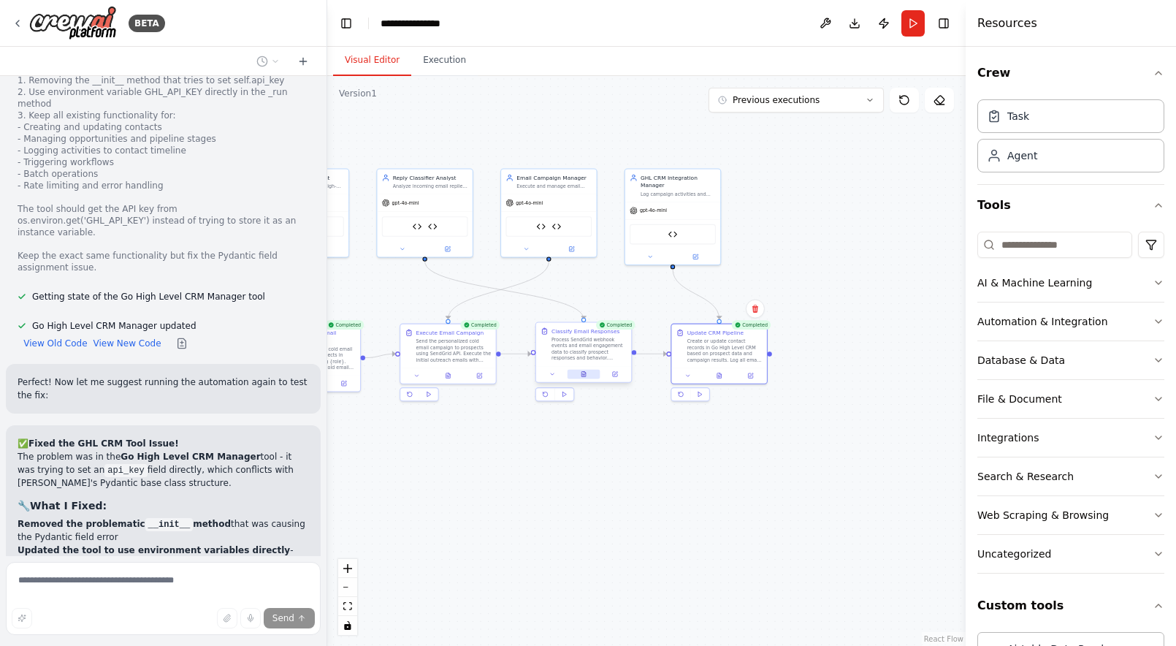
click at [589, 378] on button at bounding box center [583, 374] width 33 height 9
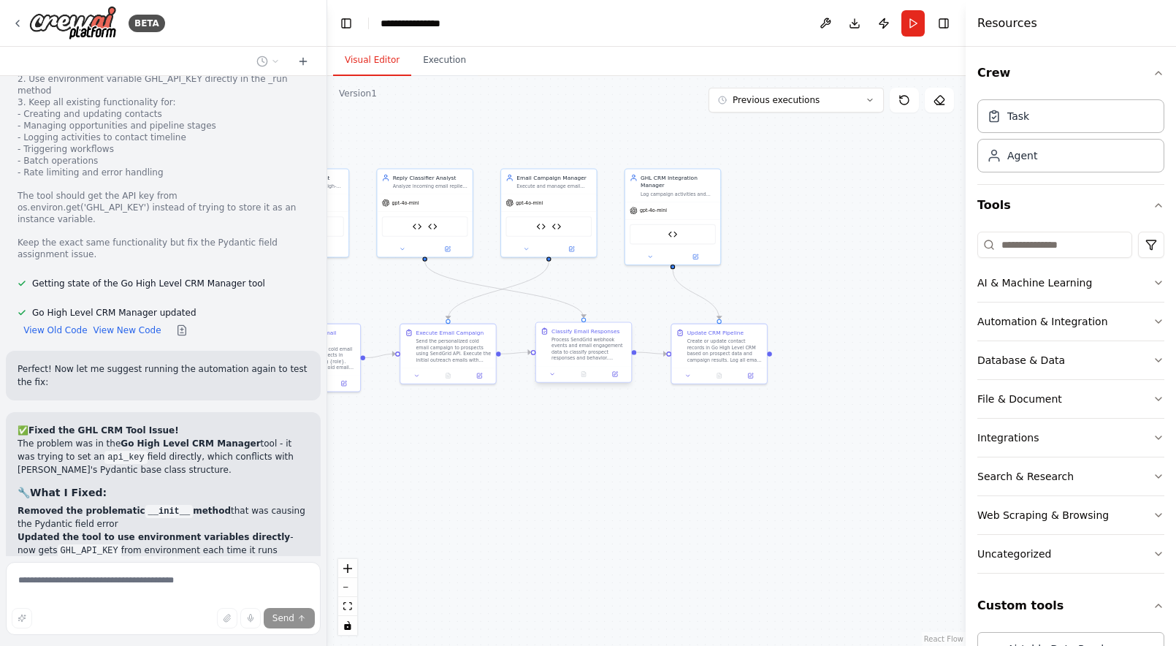
scroll to position [12042, 0]
